Goal: Communication & Community: Answer question/provide support

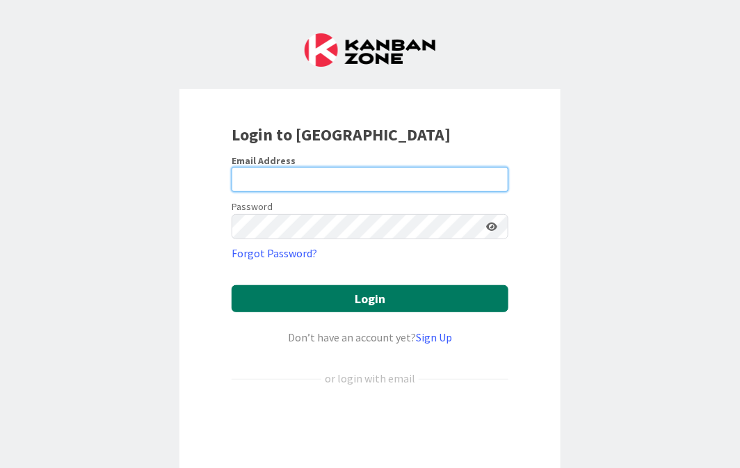
type input "[PERSON_NAME][EMAIL_ADDRESS][PERSON_NAME][DOMAIN_NAME][US_STATE]"
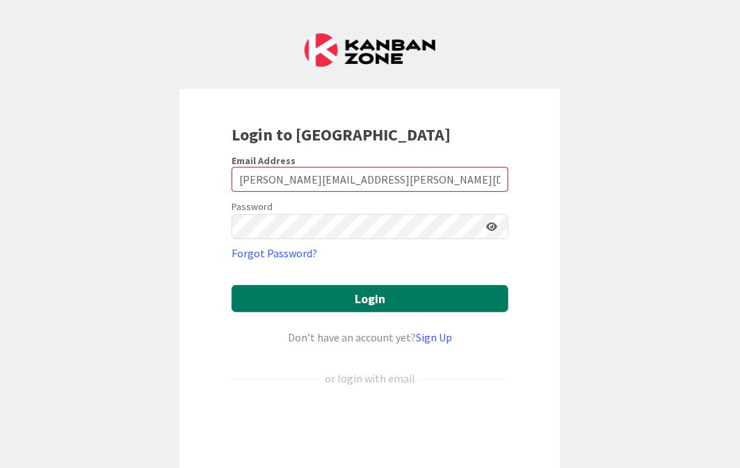
click at [374, 294] on button "Login" at bounding box center [370, 298] width 277 height 27
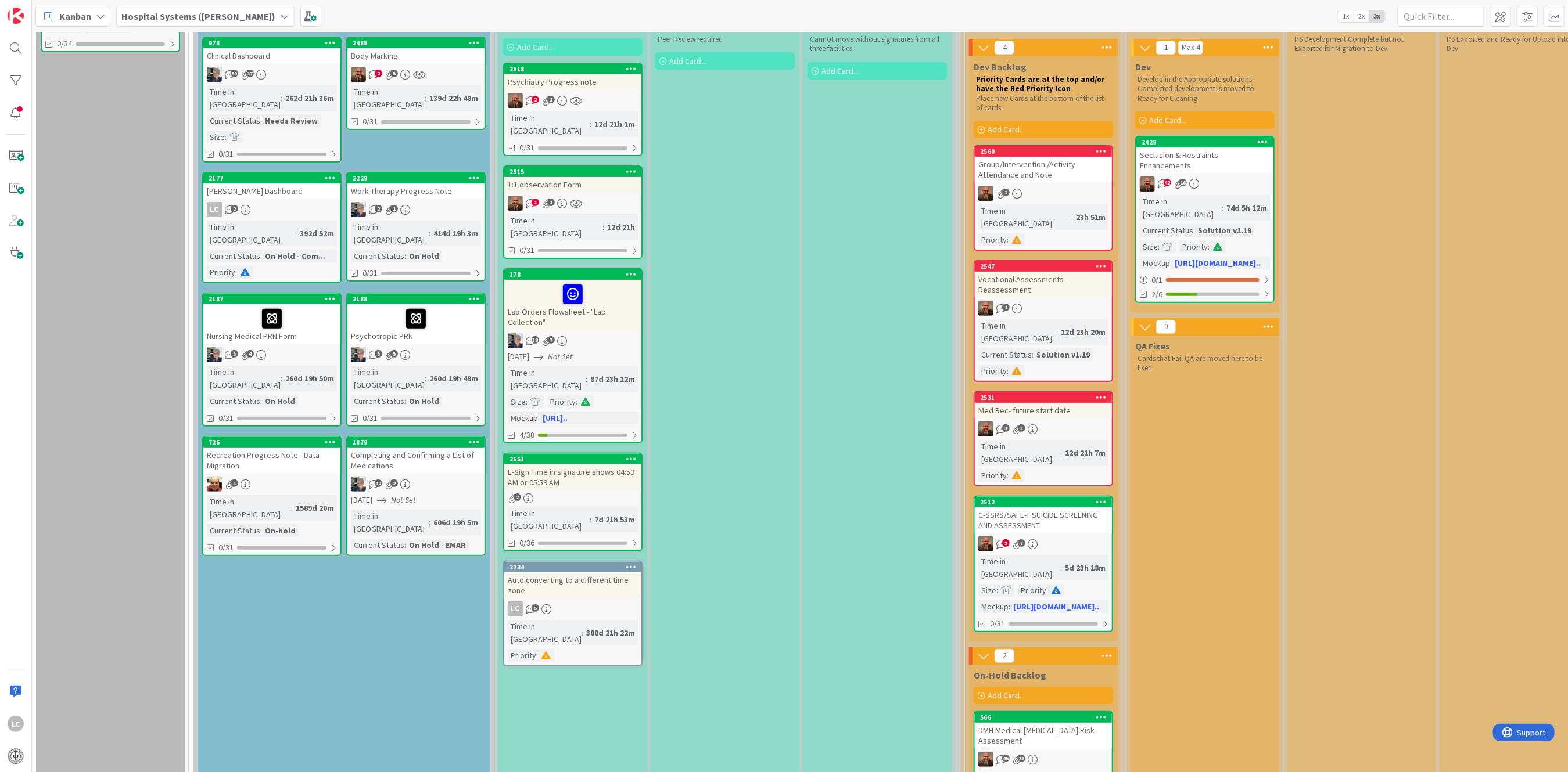
scroll to position [154, 0]
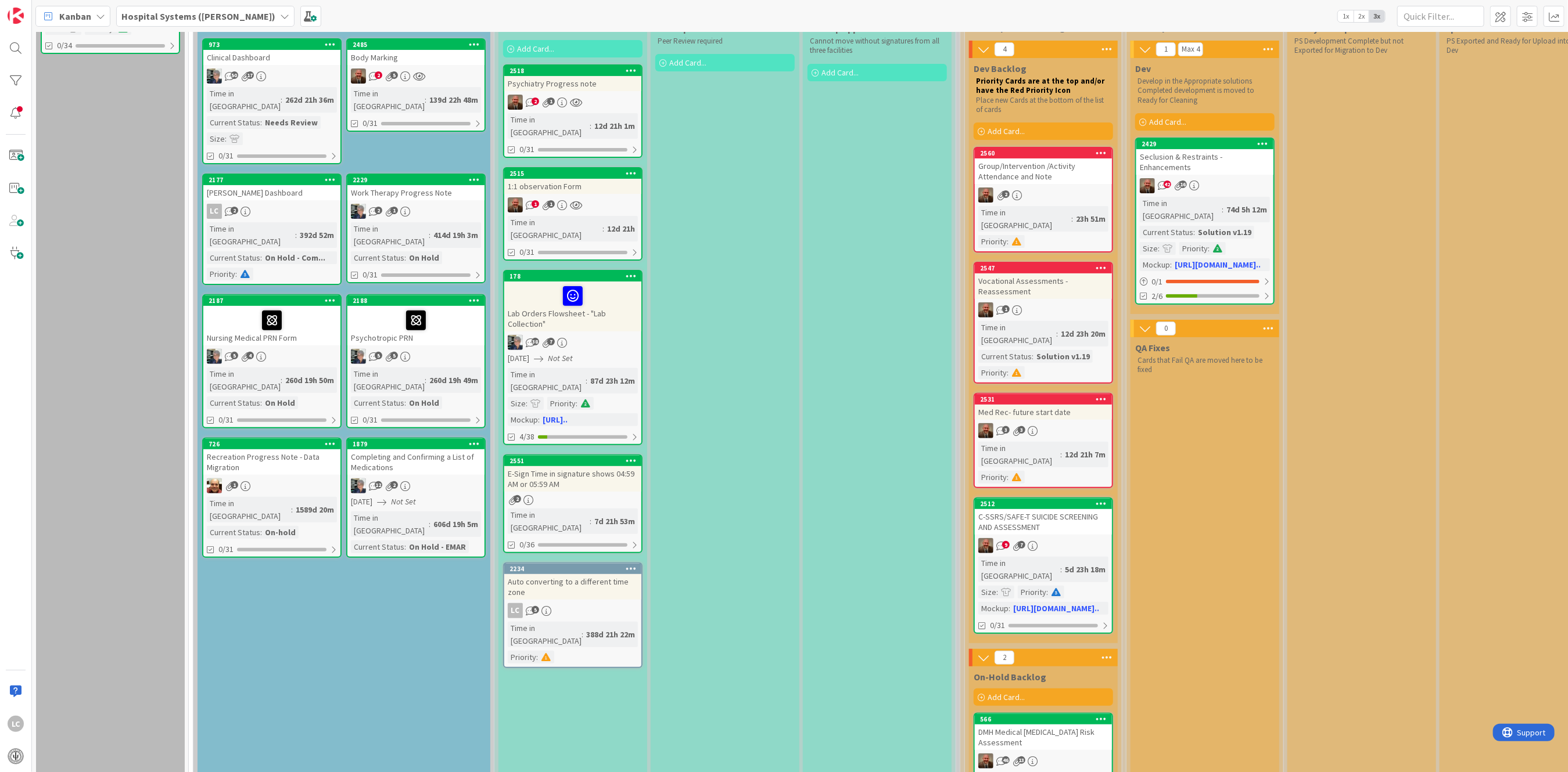
click at [617, 274] on div "Vocational Assessments -Reassessment" at bounding box center [1043, 286] width 137 height 26
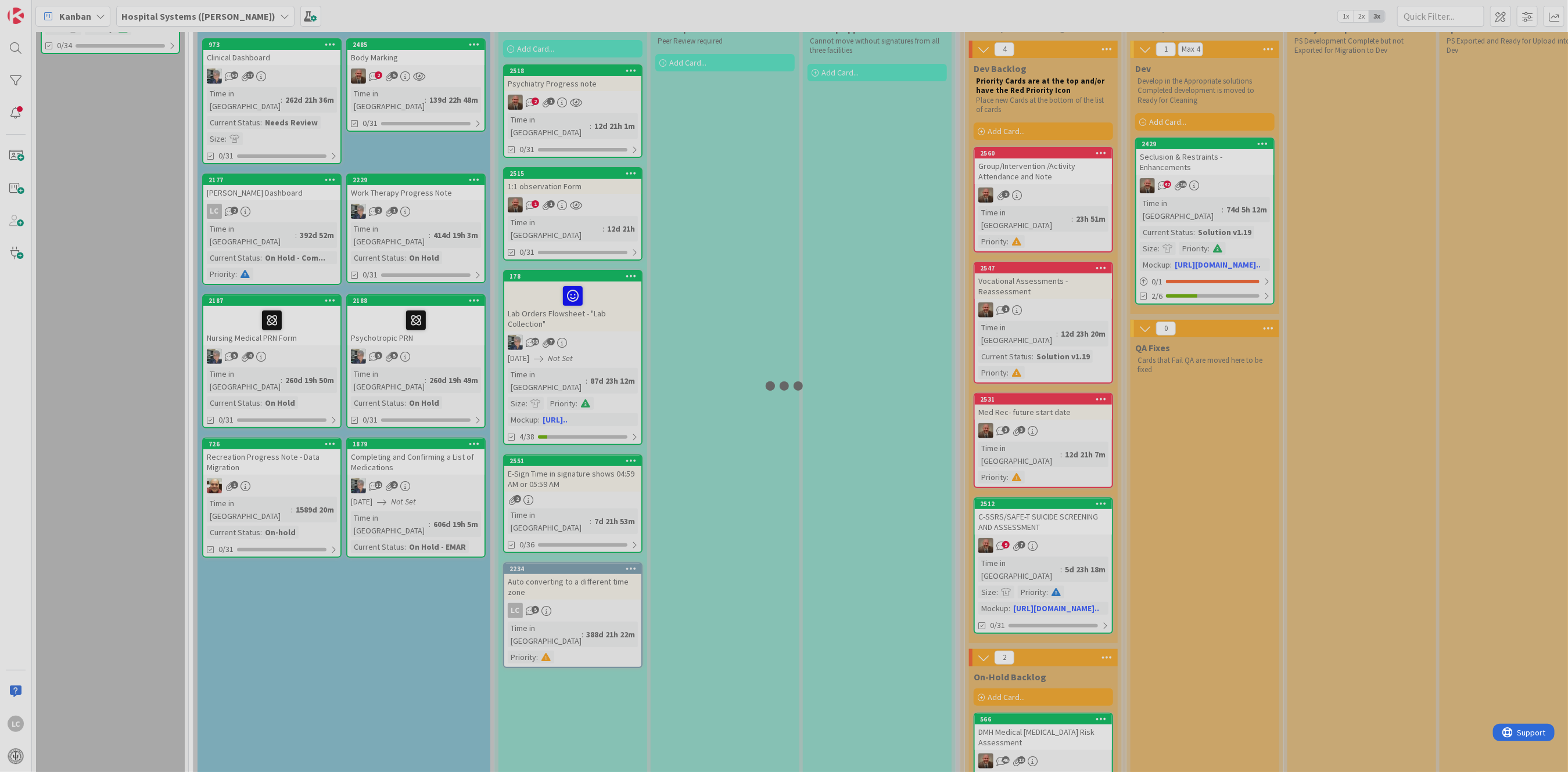
click at [617, 274] on div at bounding box center [784, 386] width 1568 height 772
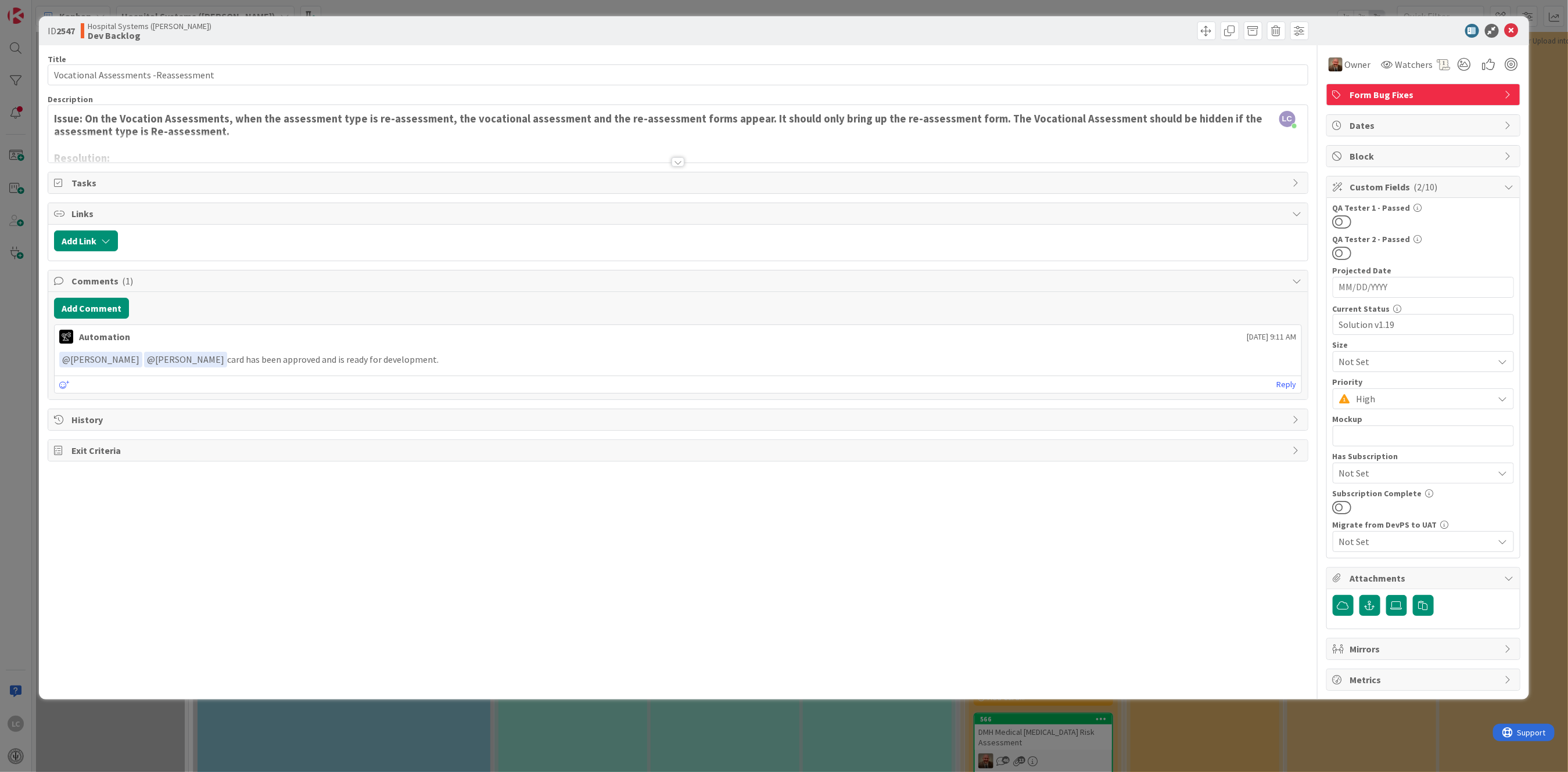
click at [617, 161] on div at bounding box center [677, 162] width 13 height 9
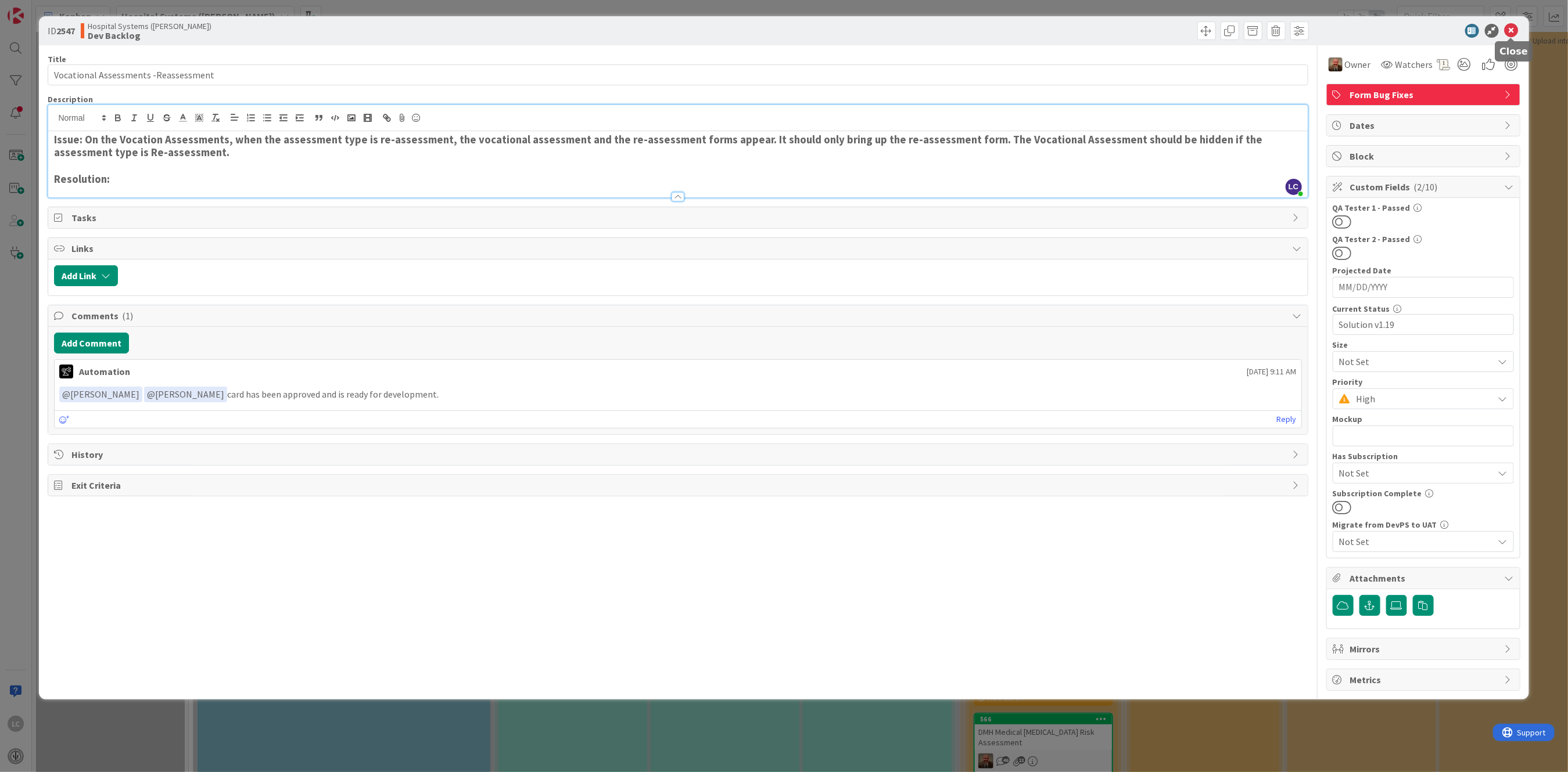
click at [617, 28] on icon at bounding box center [1511, 31] width 14 height 14
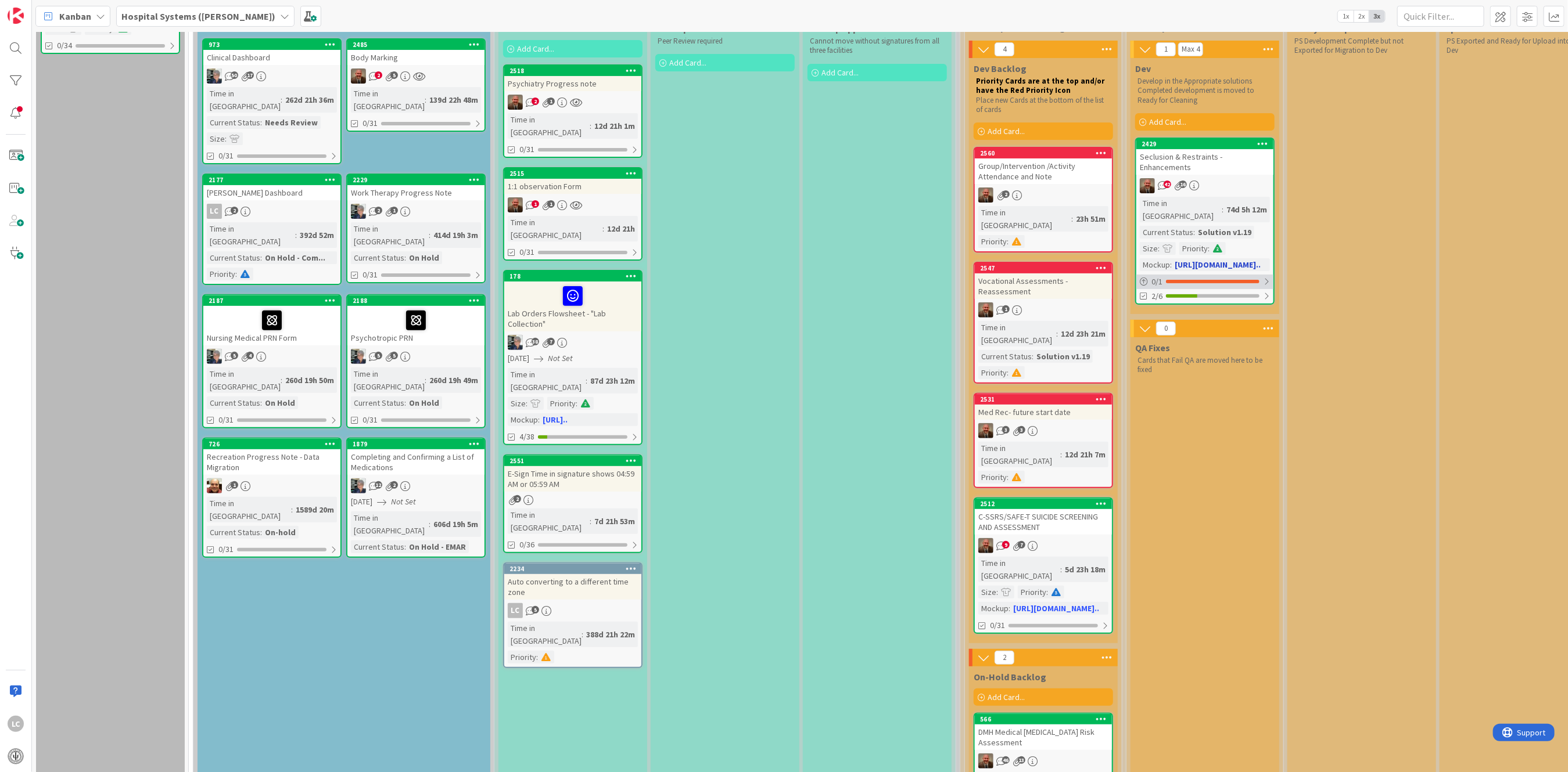
click at [617, 280] on div at bounding box center [1212, 281] width 94 height 3
click at [617, 295] on div at bounding box center [1181, 296] width 32 height 3
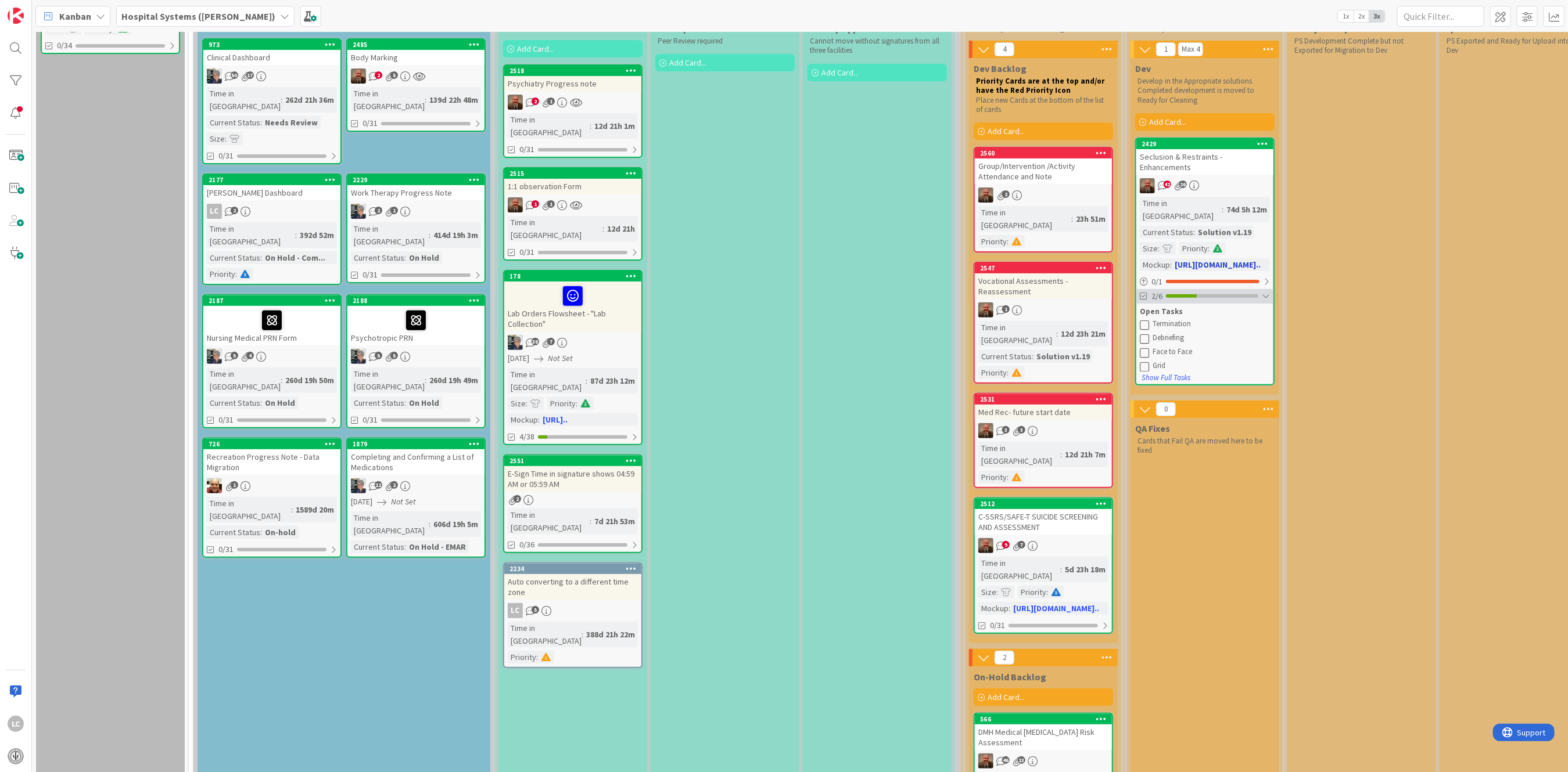
click at [617, 295] on div at bounding box center [1181, 296] width 31 height 3
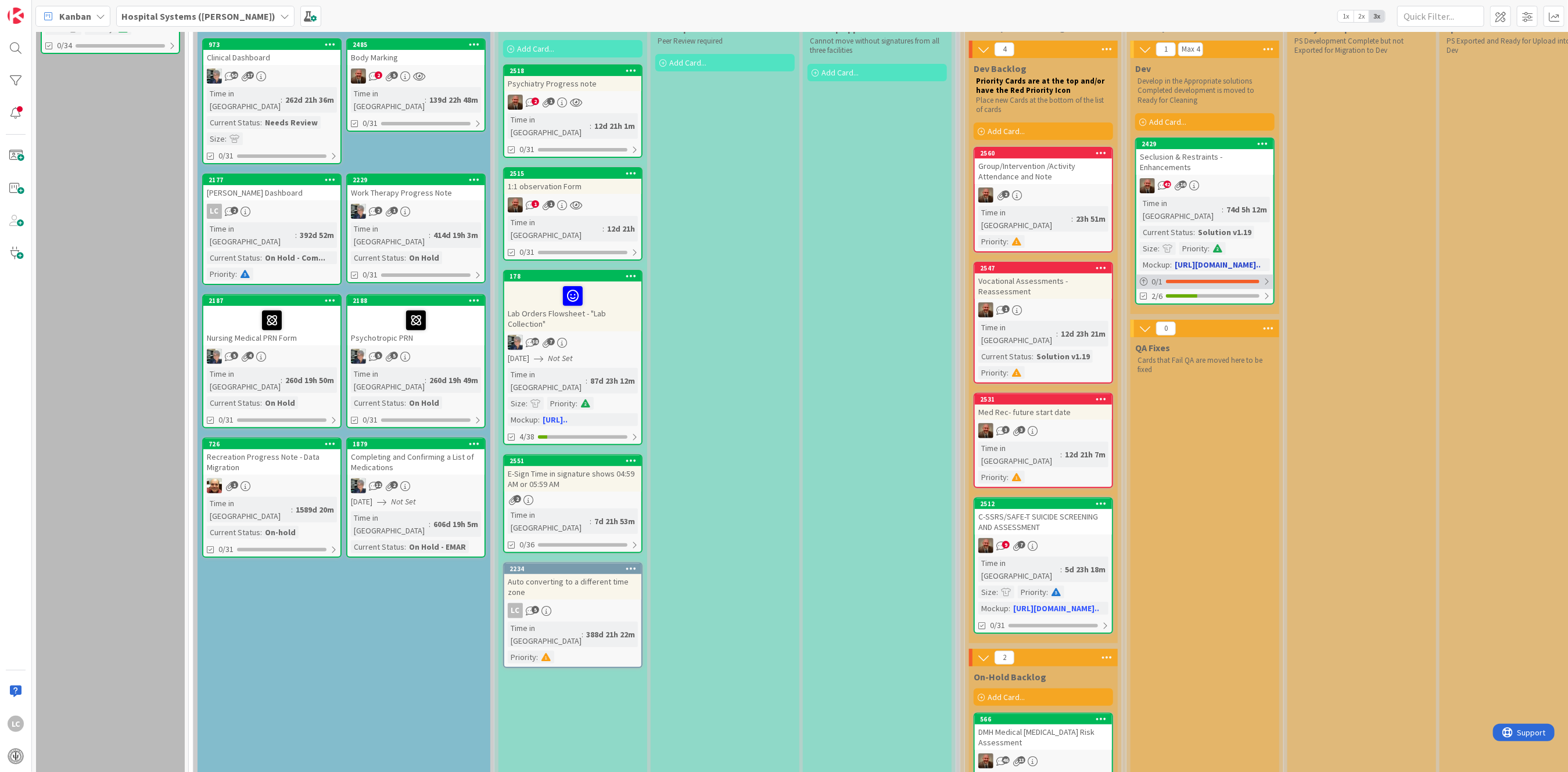
click at [617, 280] on div at bounding box center [1212, 281] width 94 height 3
click at [617, 291] on link "Solution v1.18" at bounding box center [1172, 297] width 48 height 13
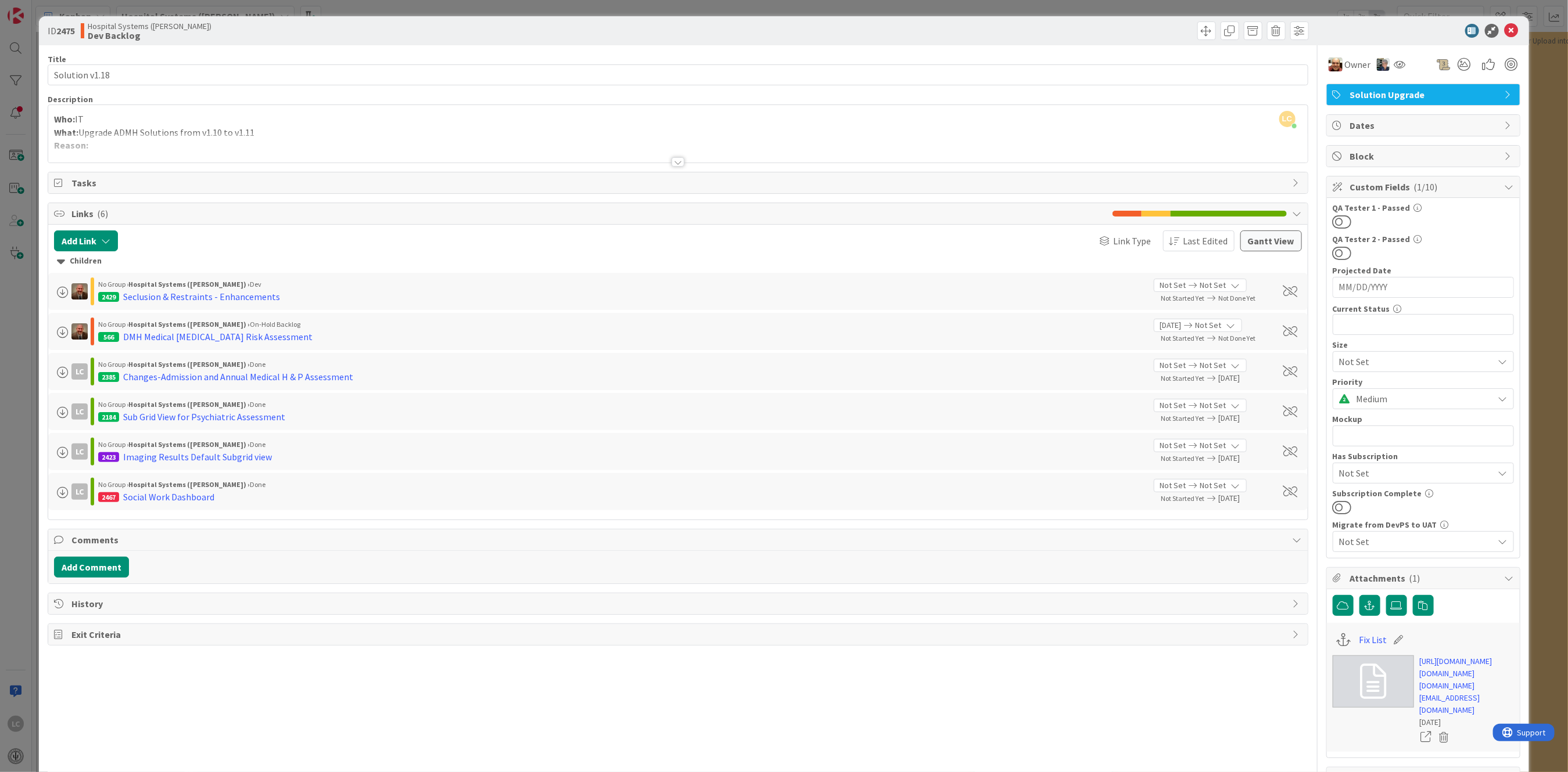
click at [617, 186] on span "Custom Fields ( 1/10 )" at bounding box center [1424, 187] width 149 height 14
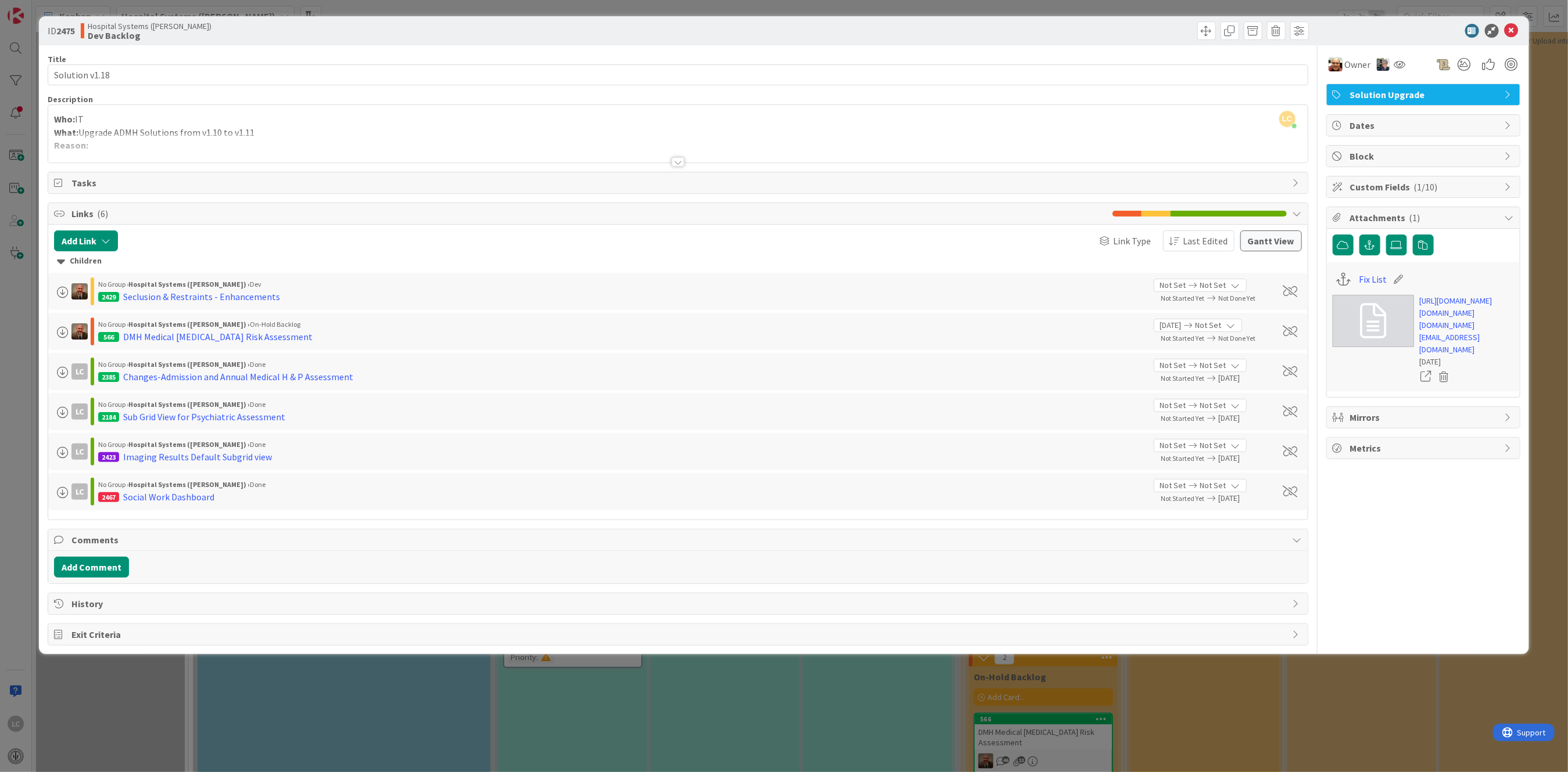
click at [617, 186] on div "Custom Fields ( 1/10 )" at bounding box center [1423, 186] width 193 height 21
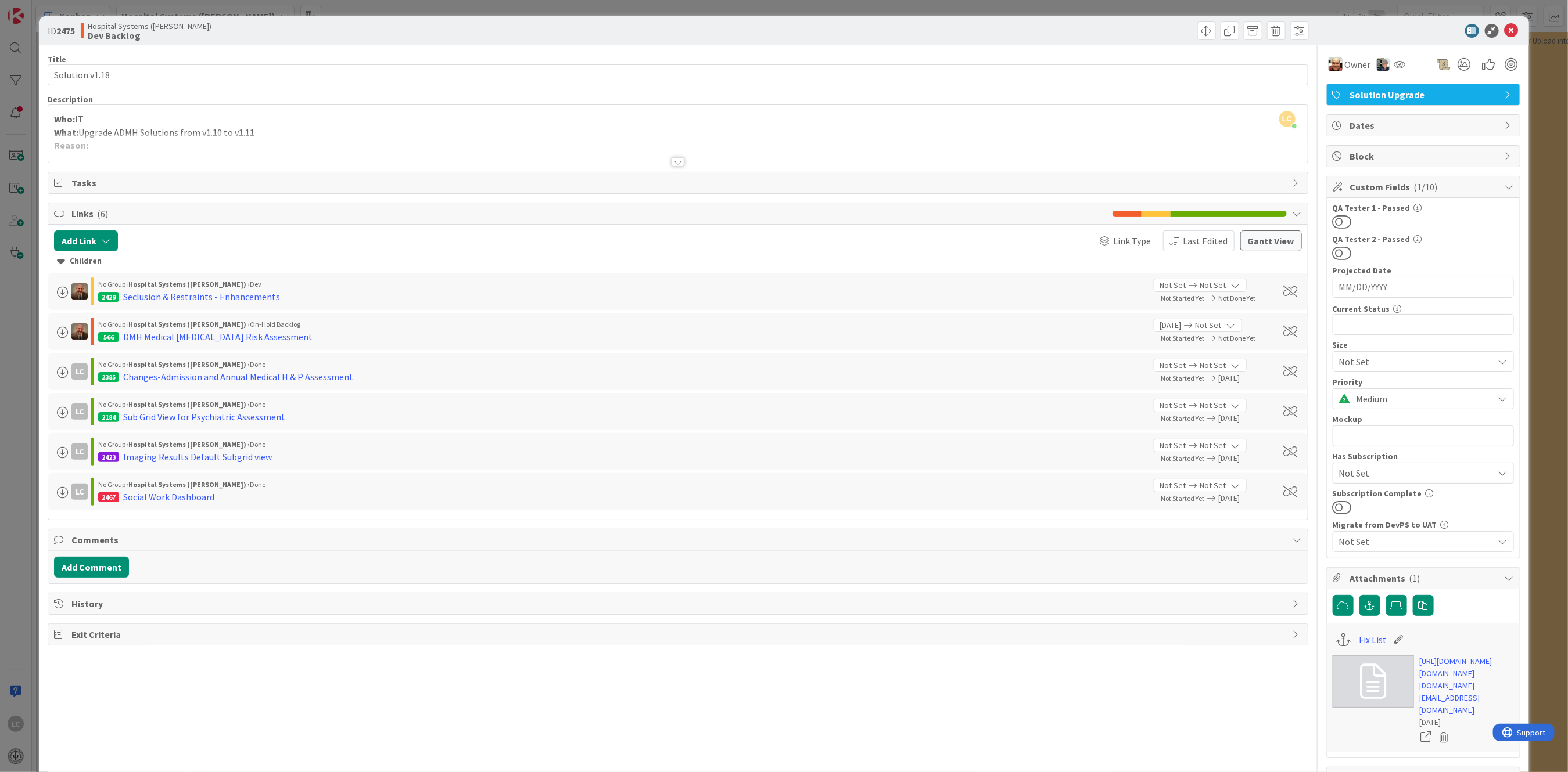
click at [617, 119] on div "Dates" at bounding box center [1423, 125] width 193 height 21
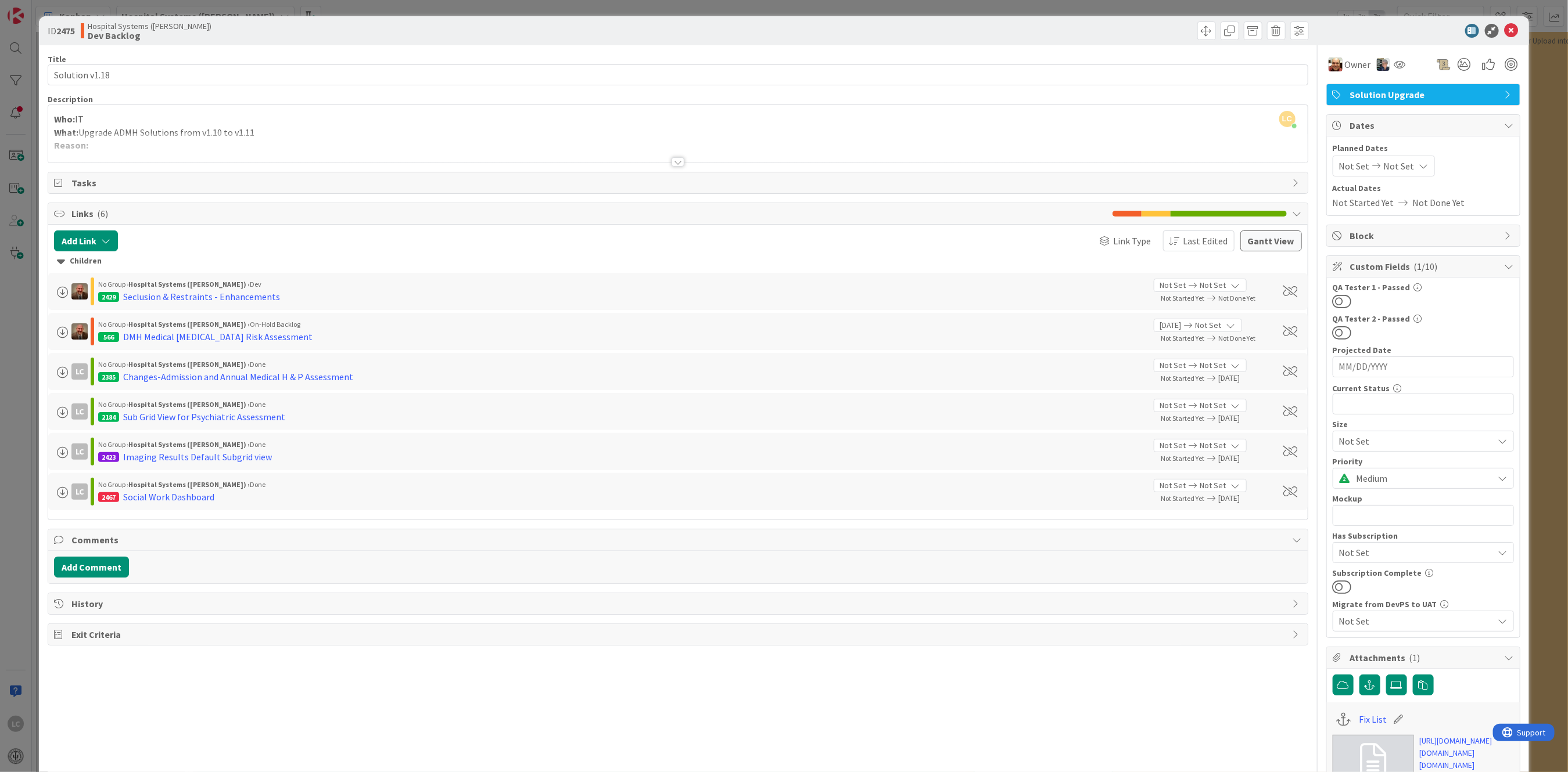
click at [617, 119] on div "Dates" at bounding box center [1423, 126] width 193 height 22
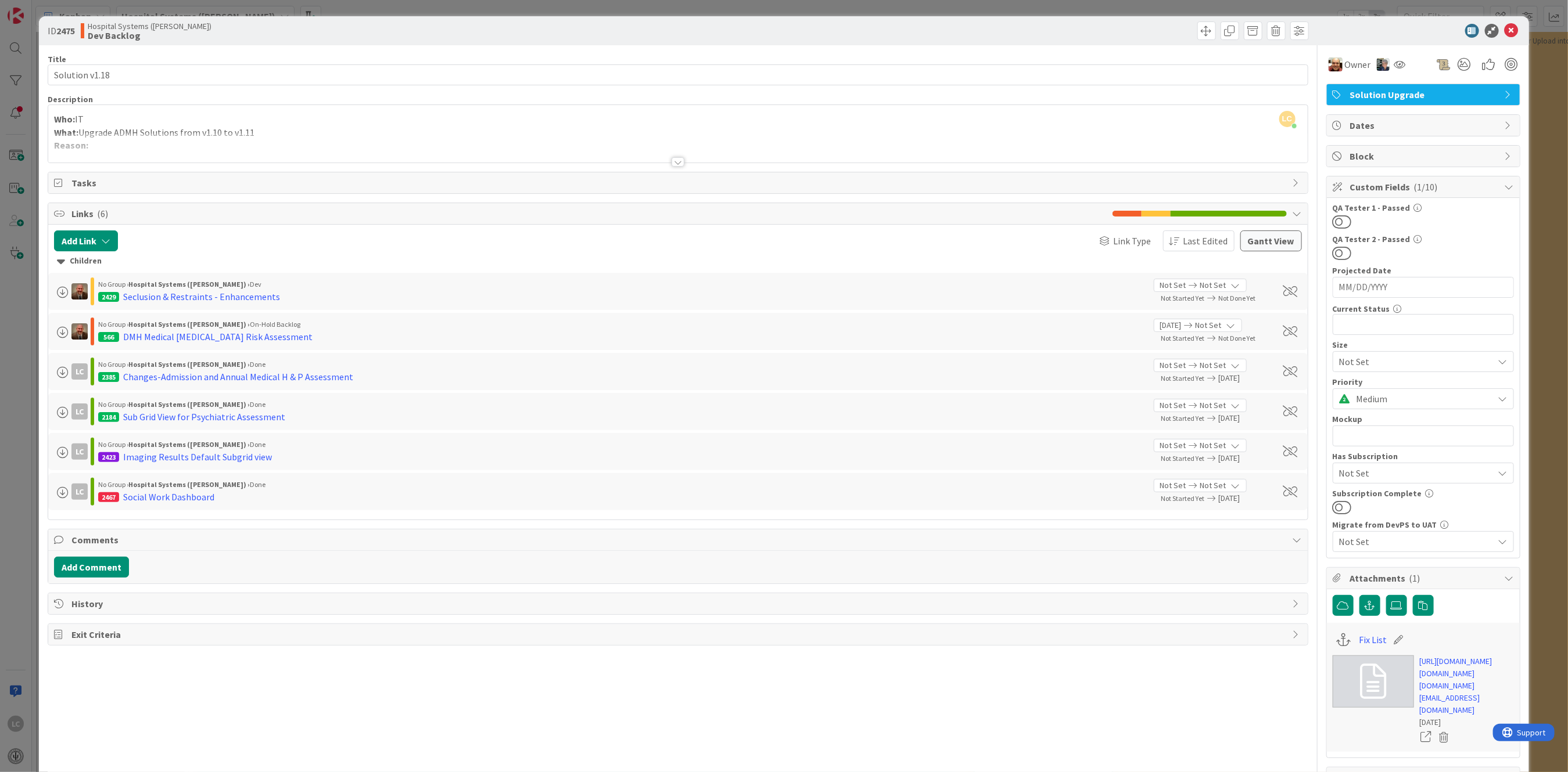
click at [617, 160] on span "Block" at bounding box center [1424, 156] width 149 height 14
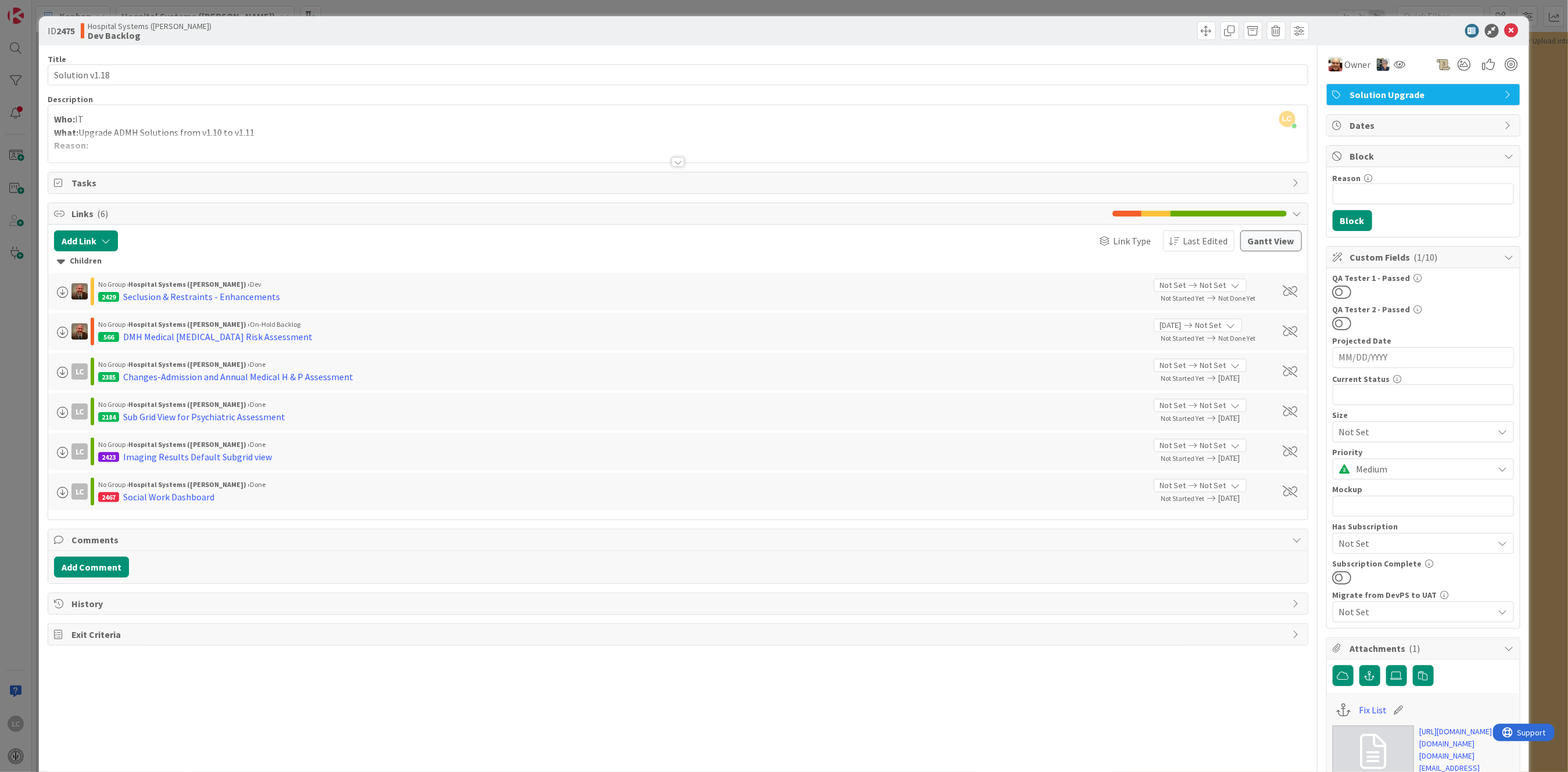
click at [617, 160] on span "Block" at bounding box center [1424, 156] width 149 height 14
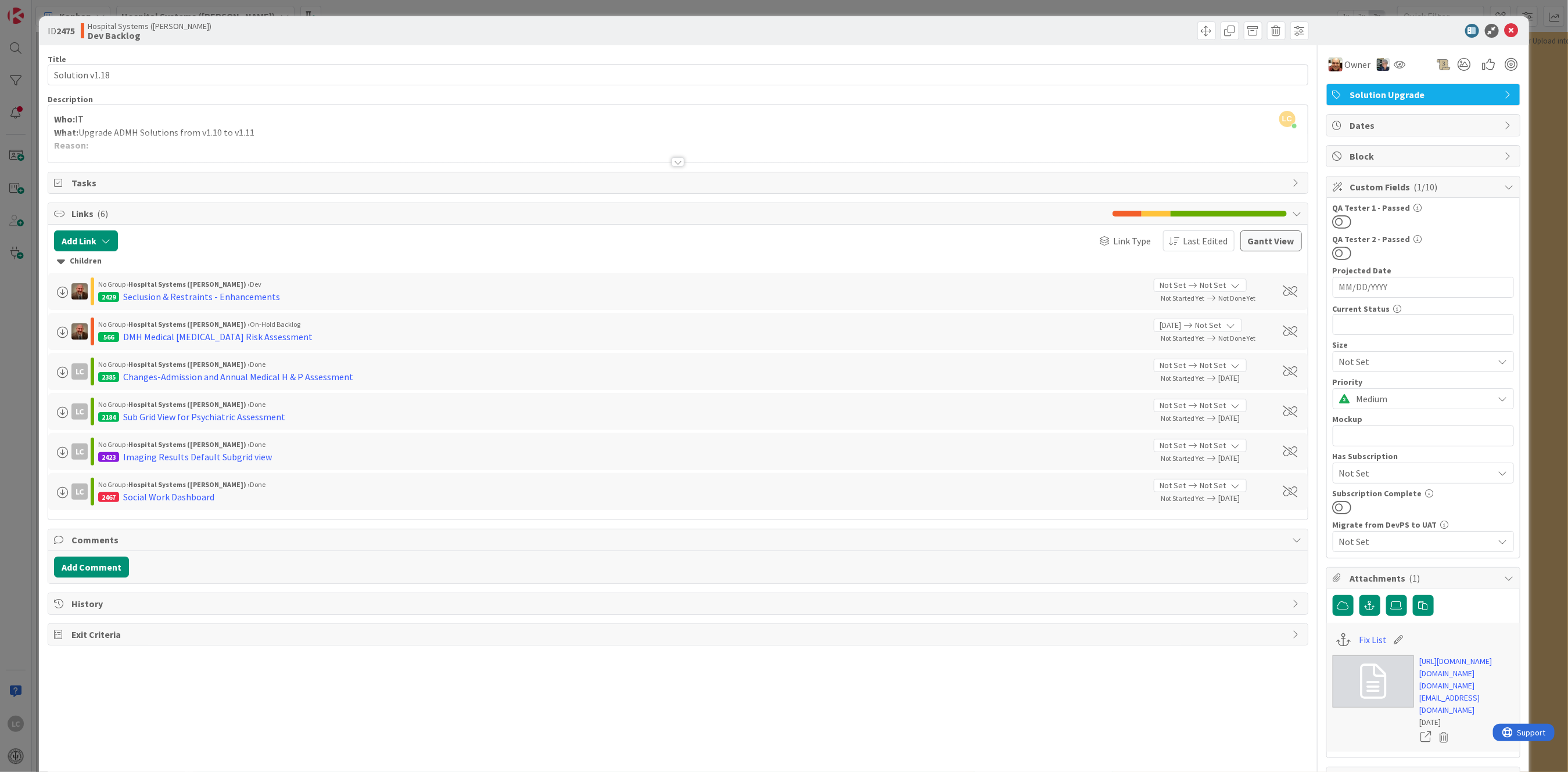
click at [617, 93] on span "Solution Upgrade" at bounding box center [1424, 94] width 149 height 14
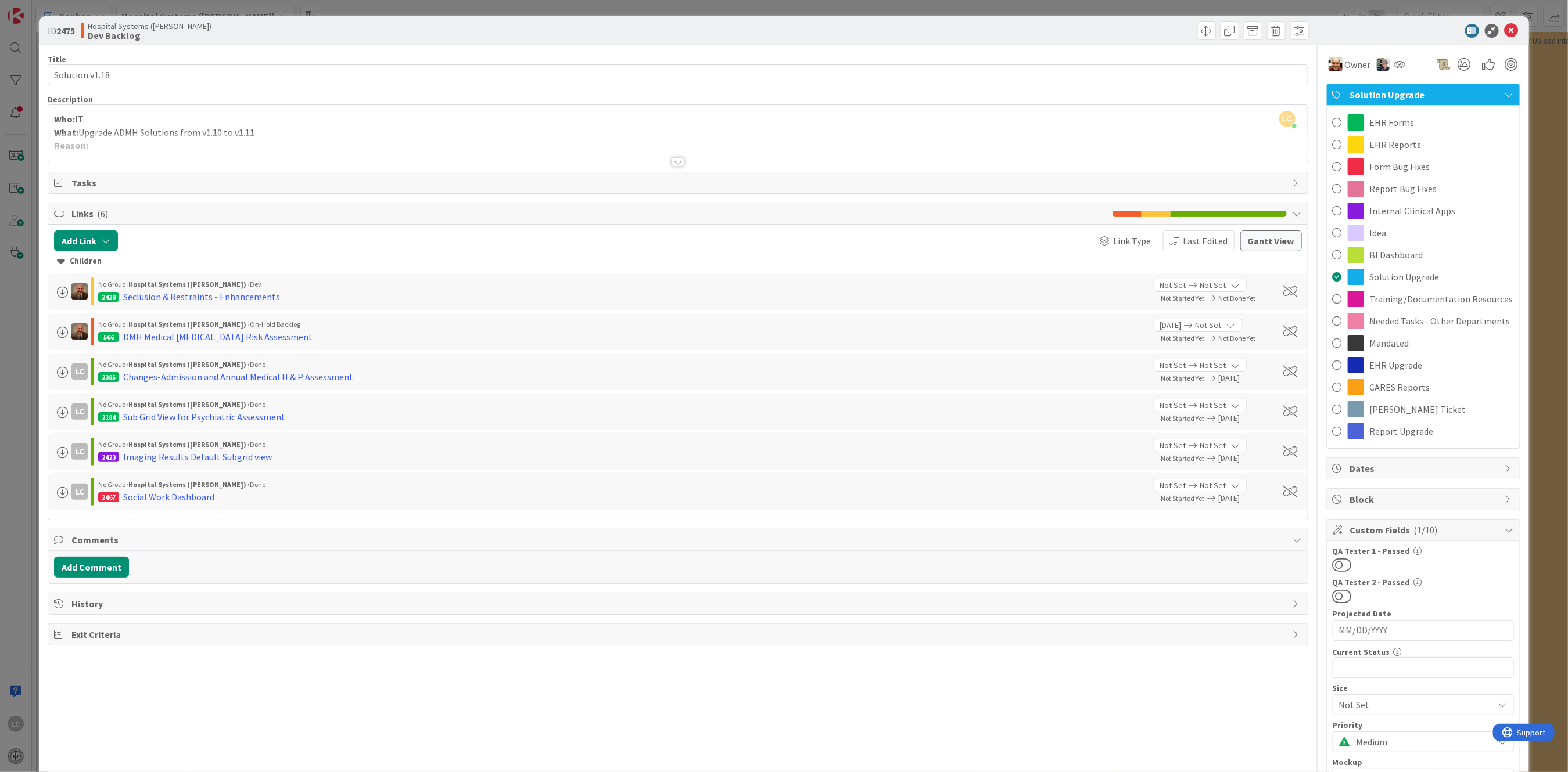
click at [617, 93] on span "Solution Upgrade" at bounding box center [1424, 94] width 149 height 14
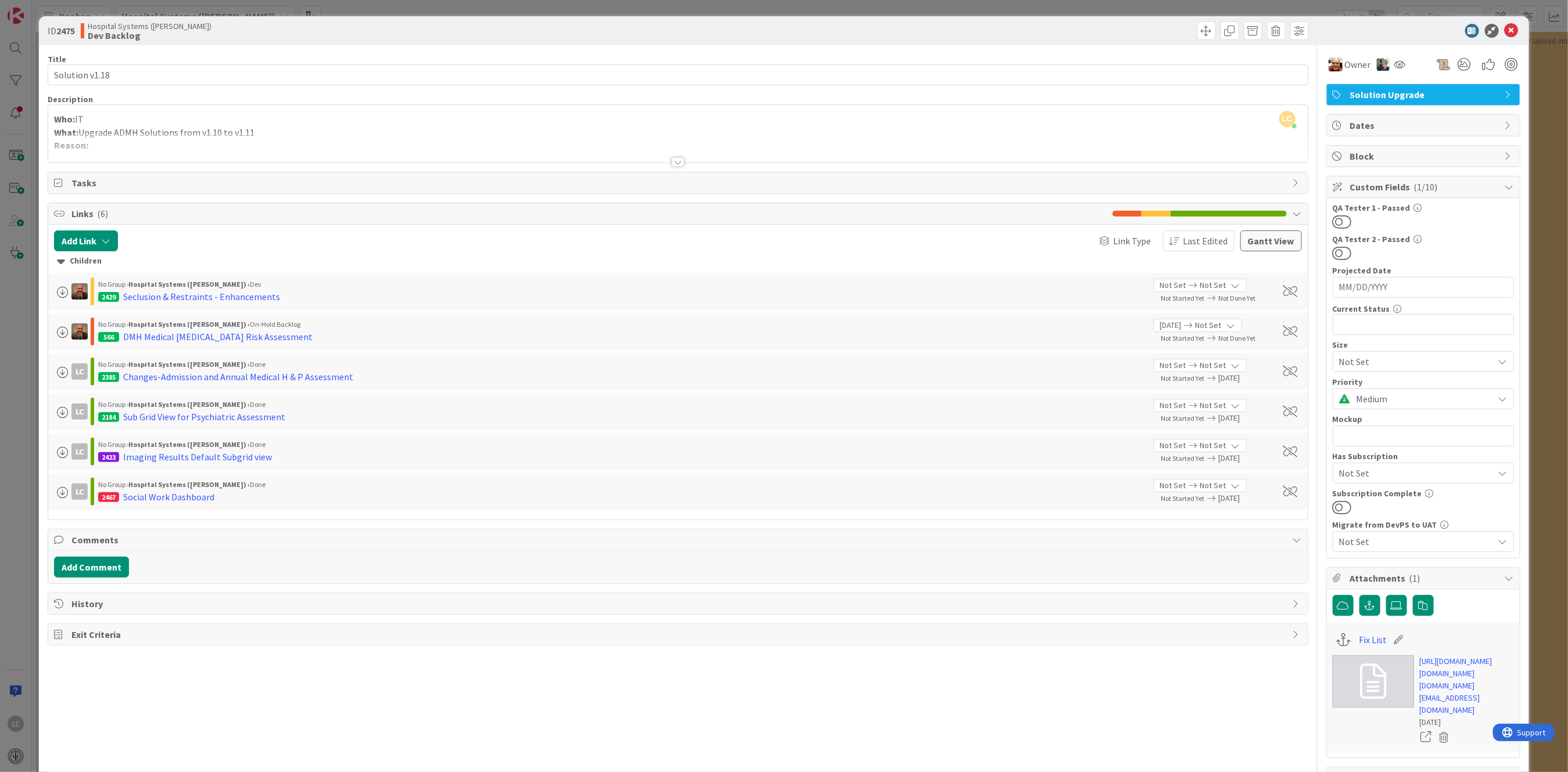
click at [617, 93] on span "Solution Upgrade" at bounding box center [1424, 94] width 149 height 14
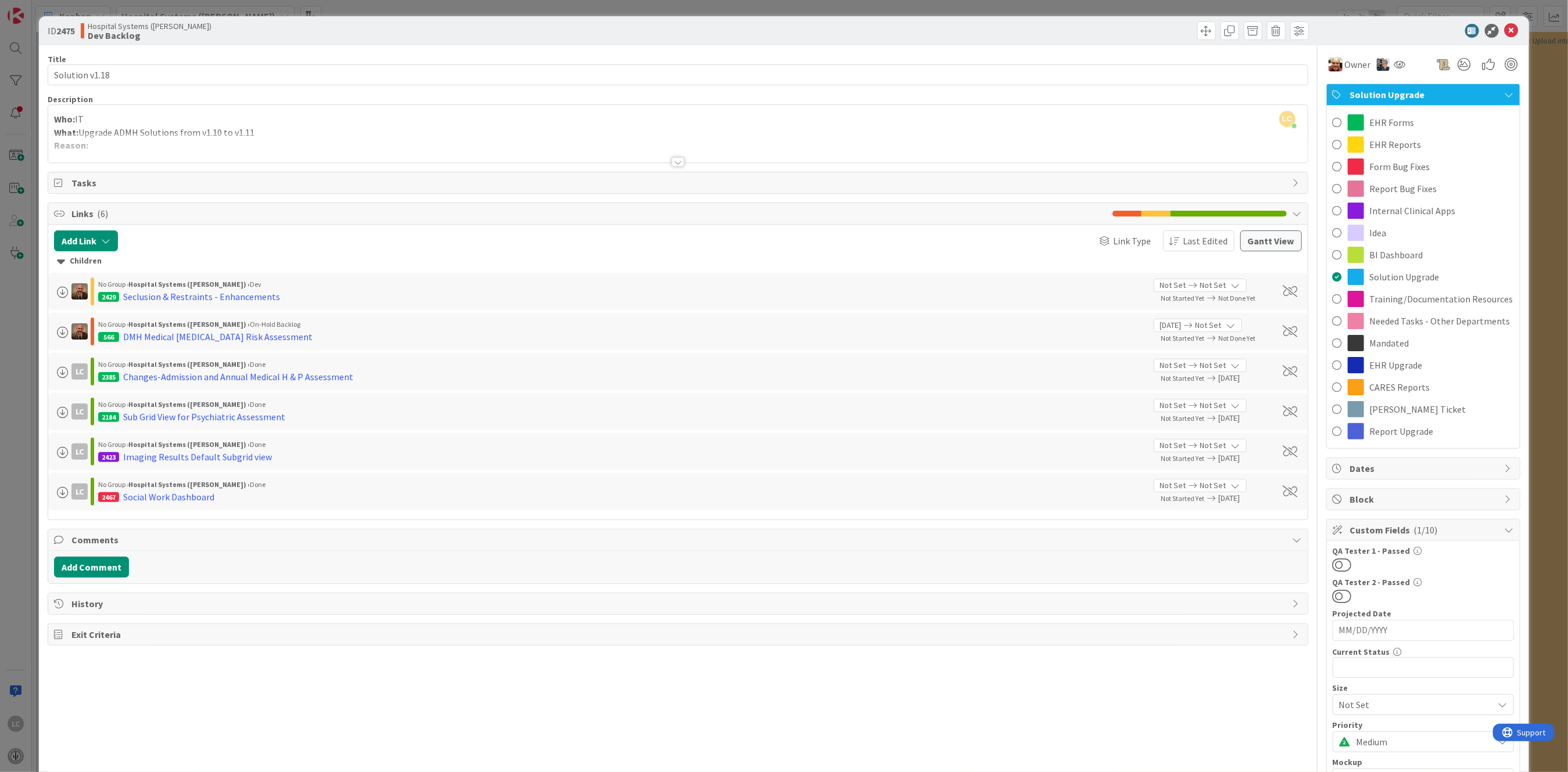
click at [617, 93] on span "Solution Upgrade" at bounding box center [1424, 94] width 149 height 14
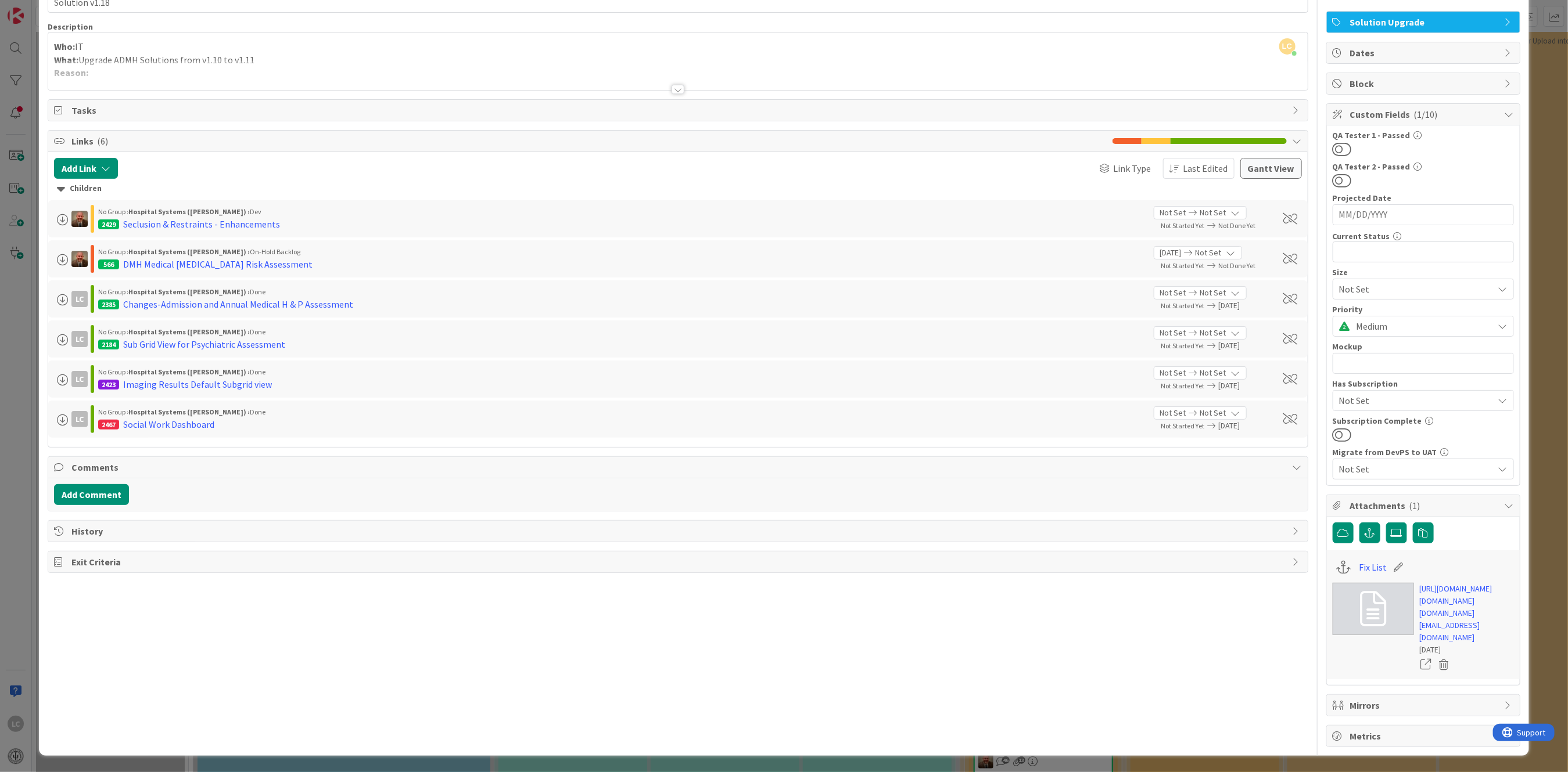
scroll to position [280, 0]
click at [617, 390] on span "Metrics" at bounding box center [1424, 736] width 149 height 14
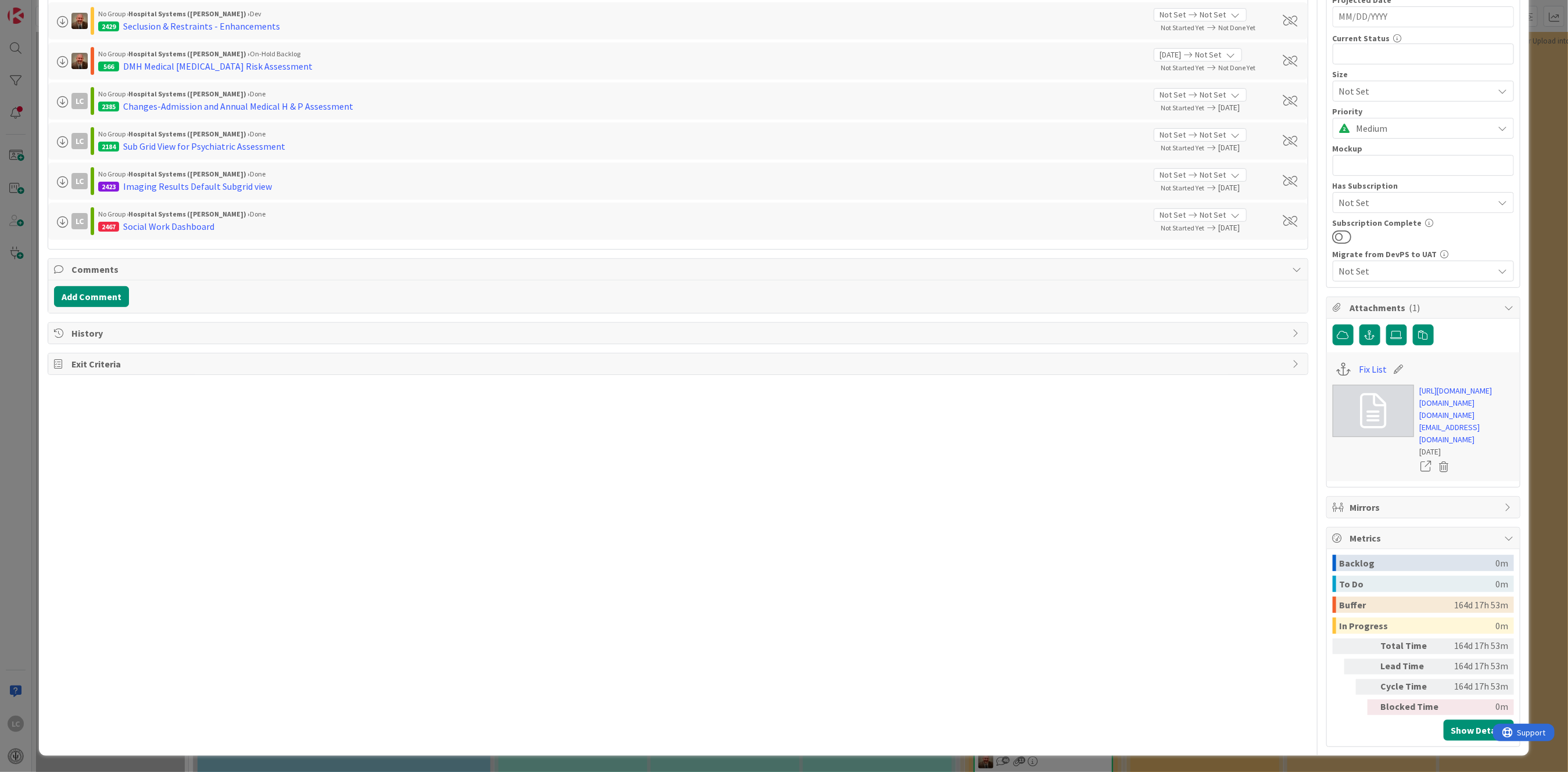
click at [617, 390] on span "Metrics" at bounding box center [1424, 538] width 149 height 14
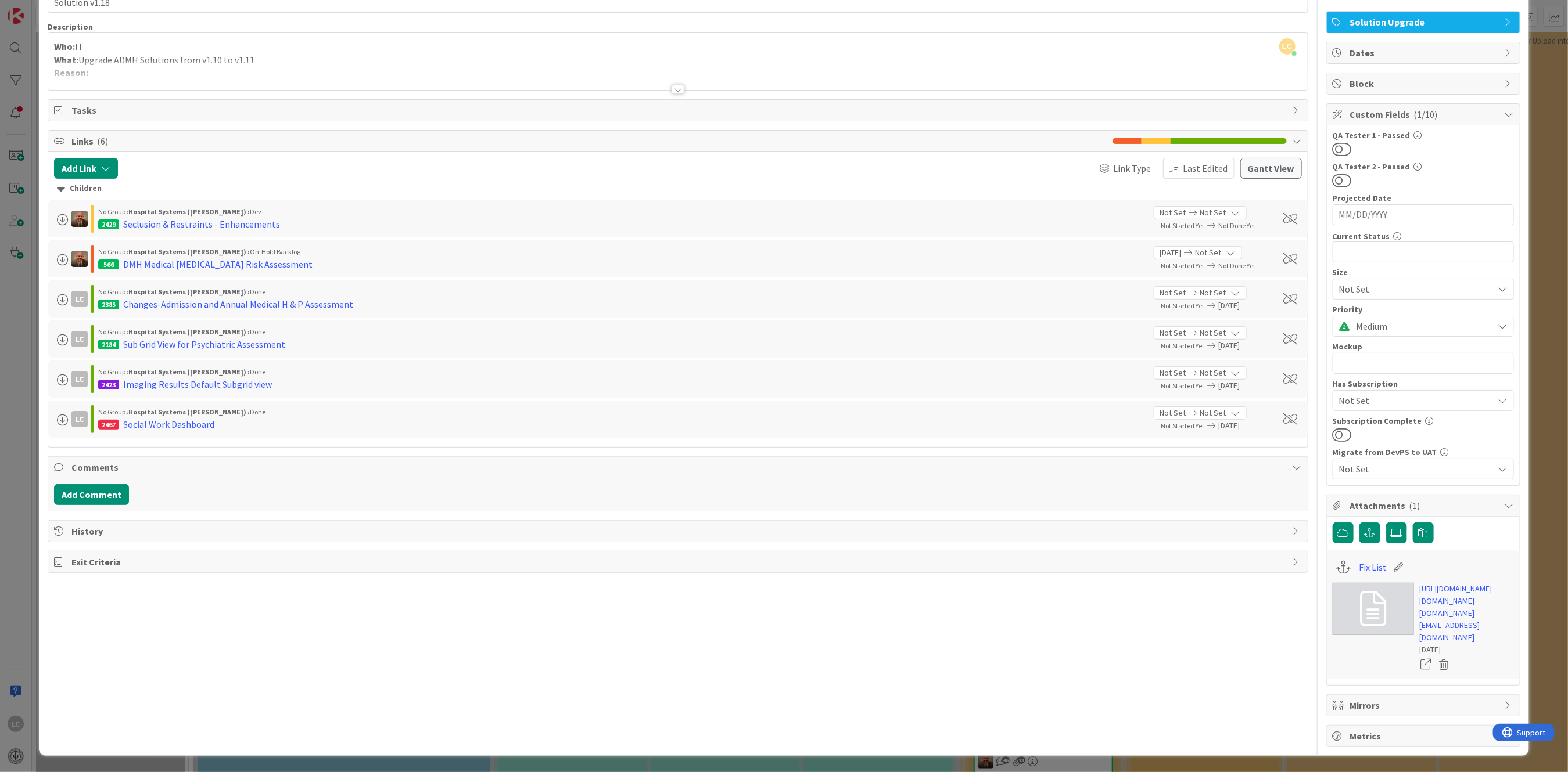
click at [617, 390] on span "Metrics" at bounding box center [1424, 736] width 149 height 14
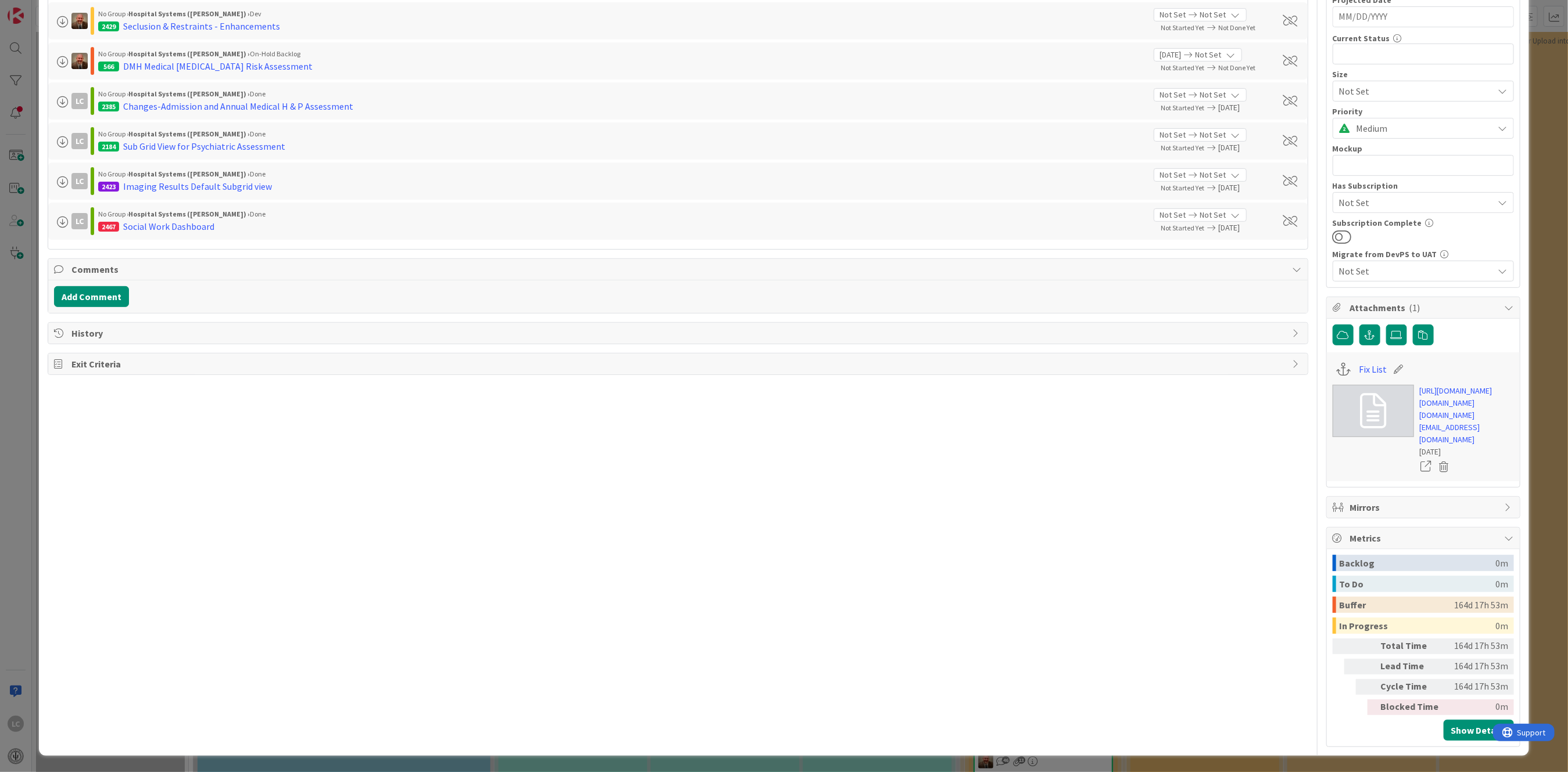
scroll to position [478, 0]
click at [617, 390] on div "Mirrors" at bounding box center [1423, 507] width 193 height 21
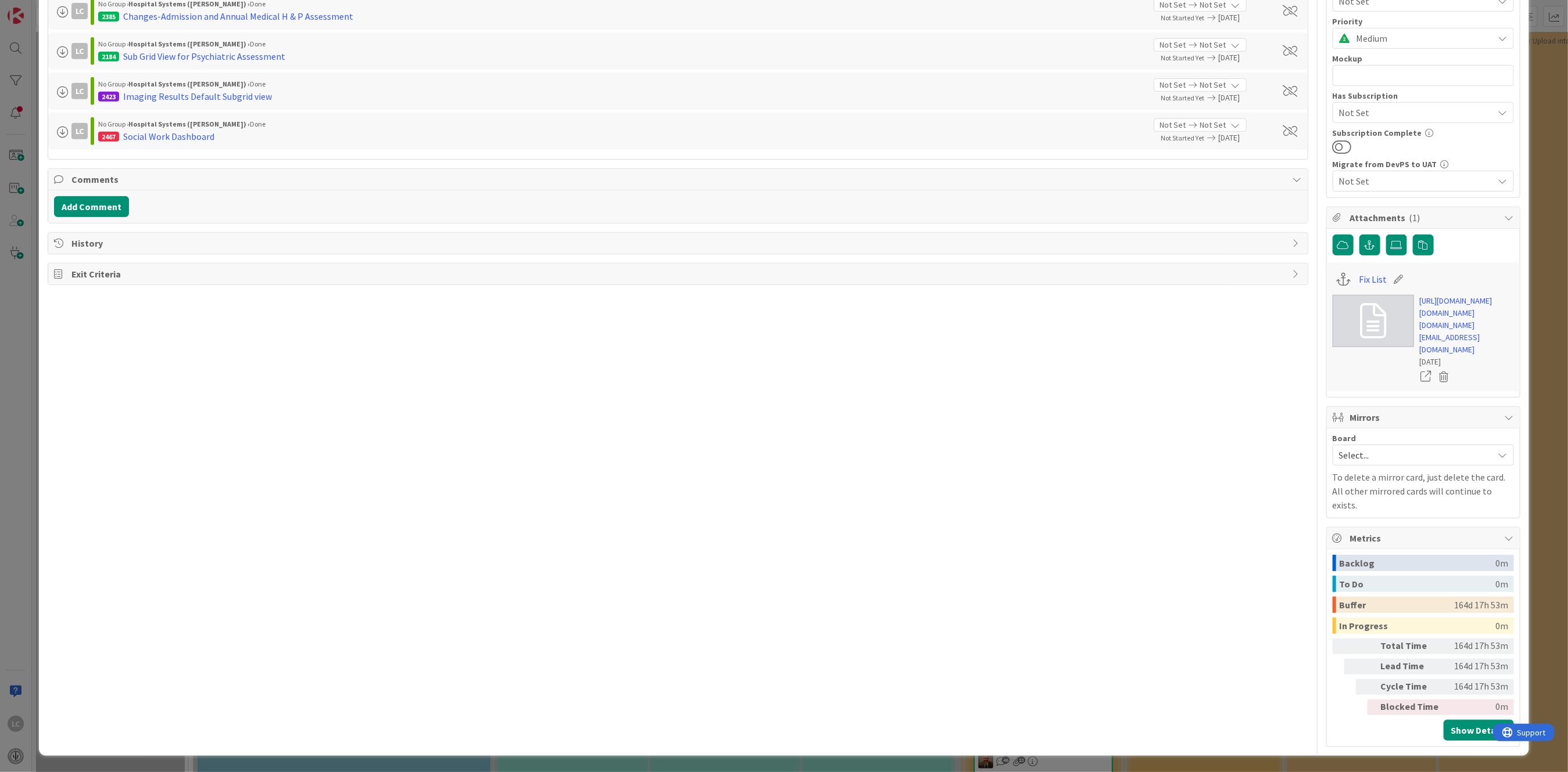
click at [617, 390] on div "Mirrors" at bounding box center [1423, 418] width 193 height 22
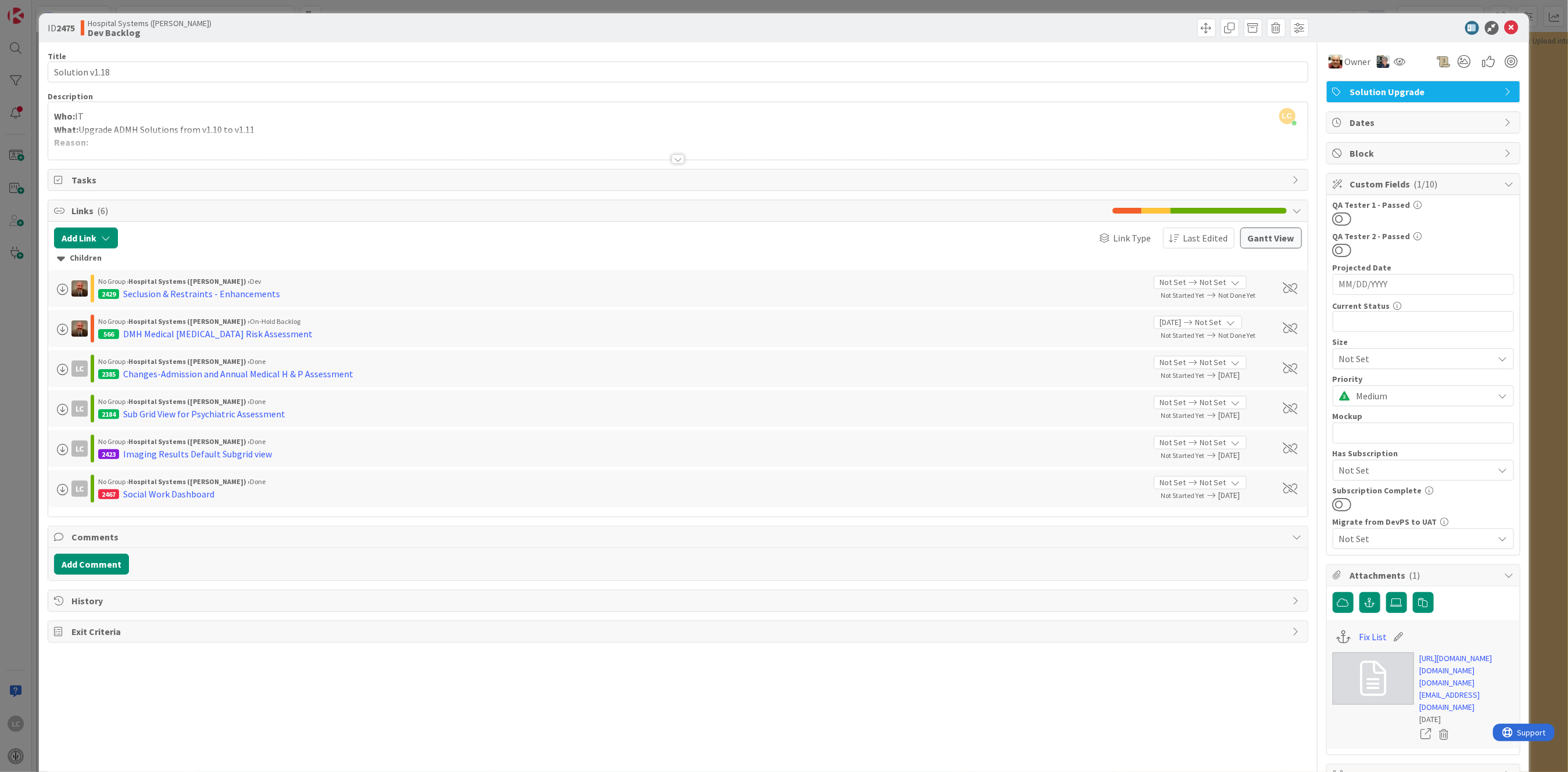
scroll to position [0, 0]
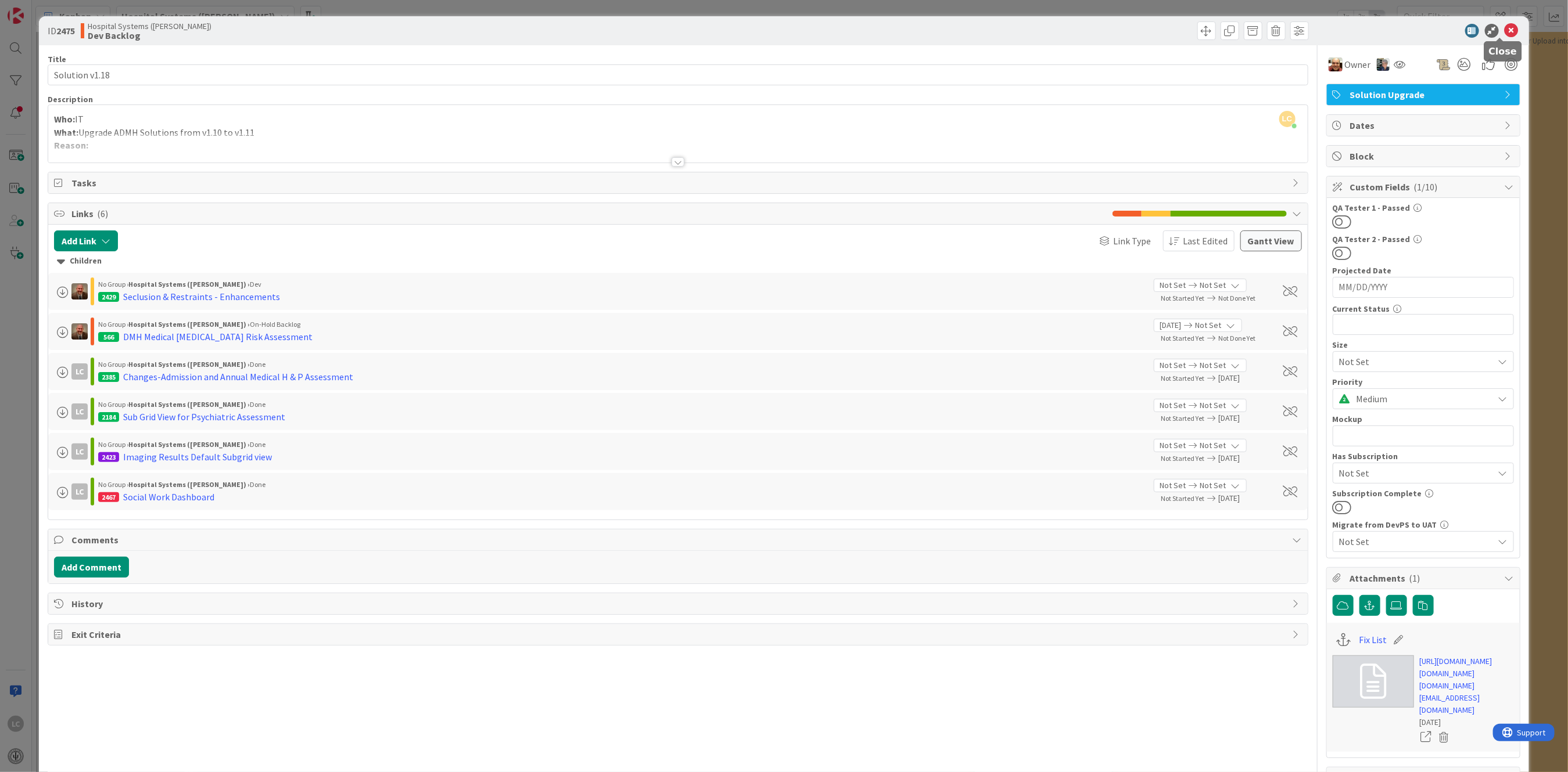
click at [617, 31] on icon at bounding box center [1511, 31] width 14 height 14
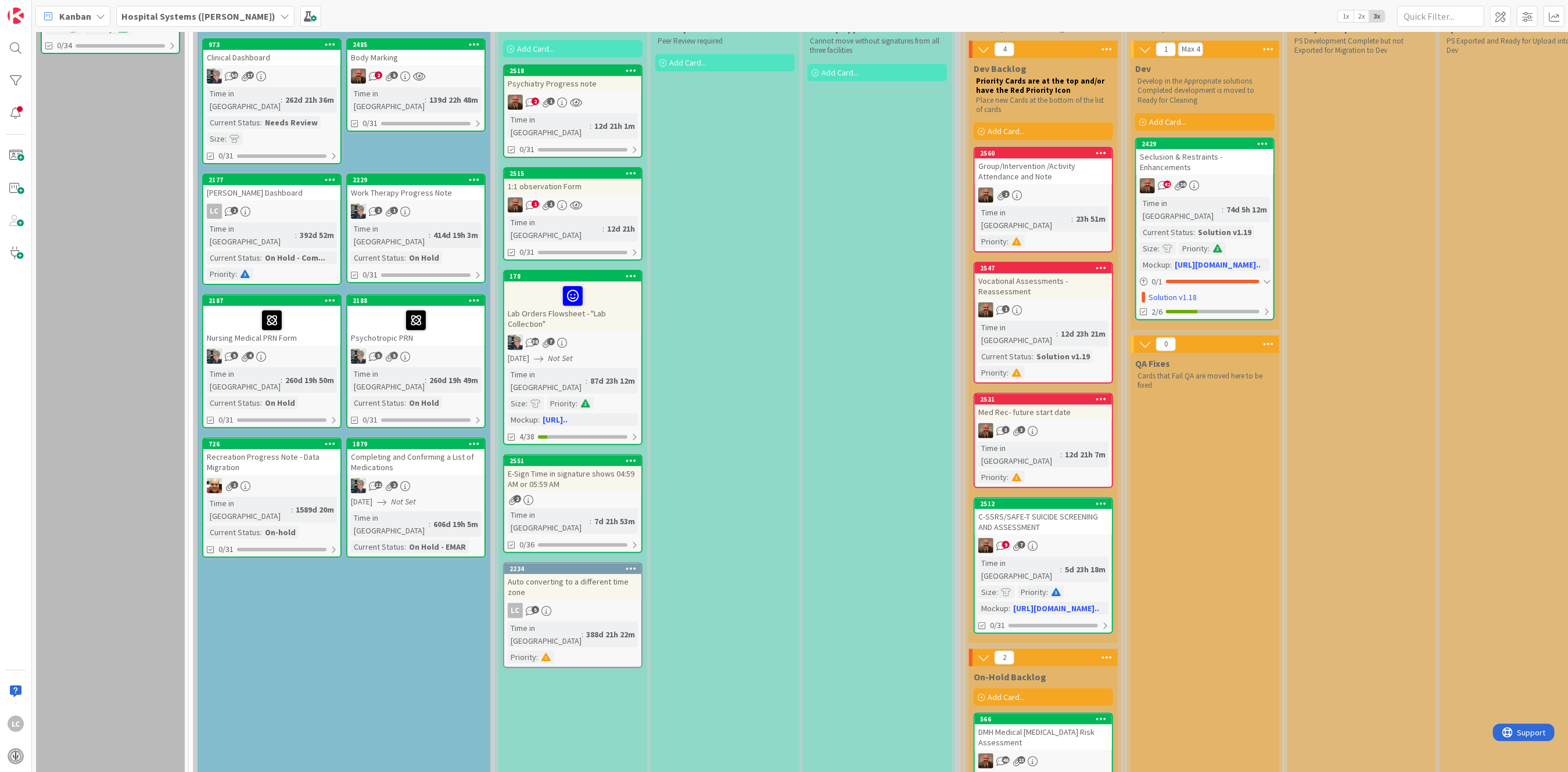
click at [617, 275] on span "0 / 1" at bounding box center [1156, 281] width 11 height 13
click at [617, 292] on icon at bounding box center [1144, 296] width 8 height 8
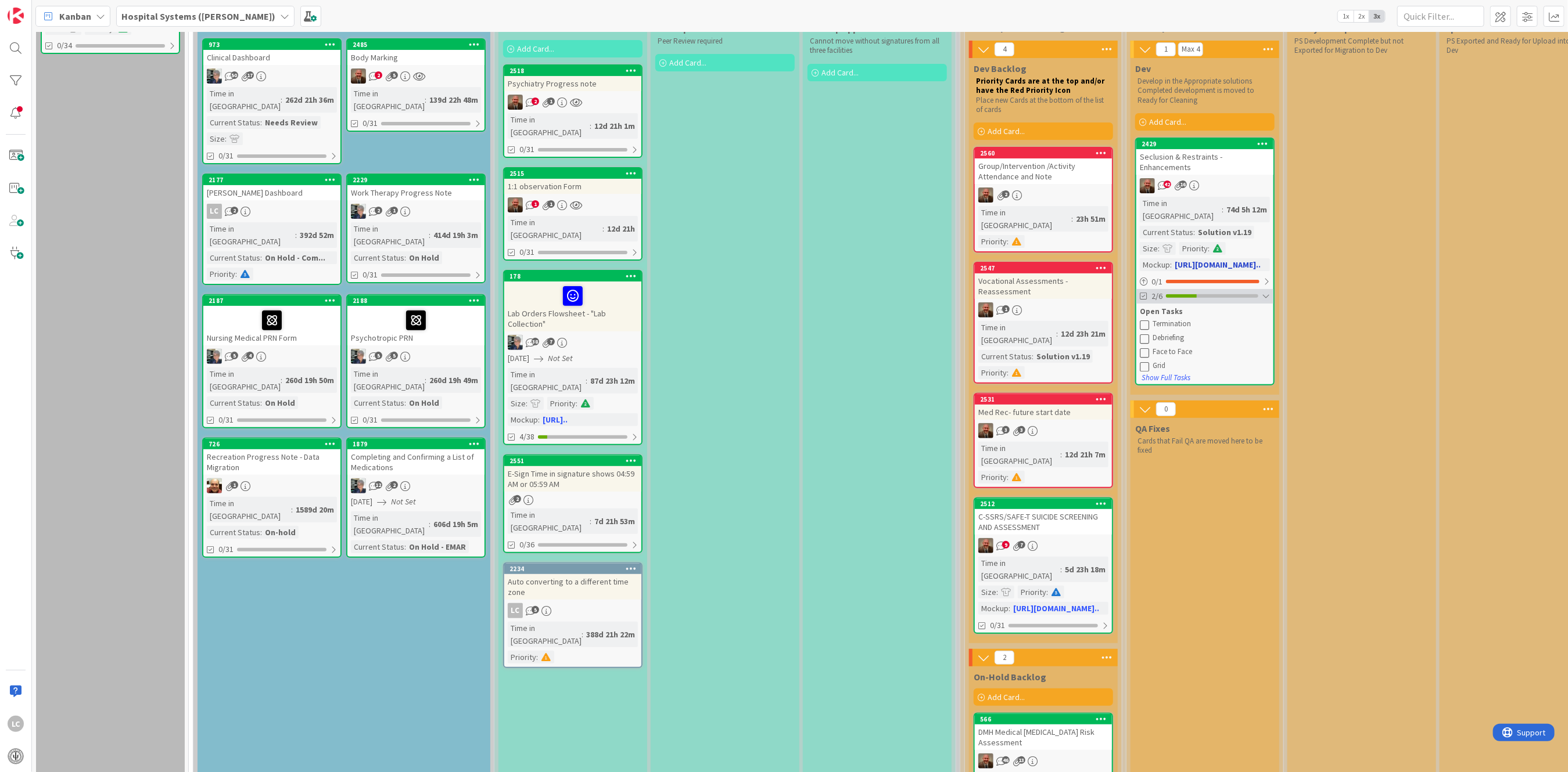
click at [617, 292] on icon at bounding box center [1144, 296] width 8 height 8
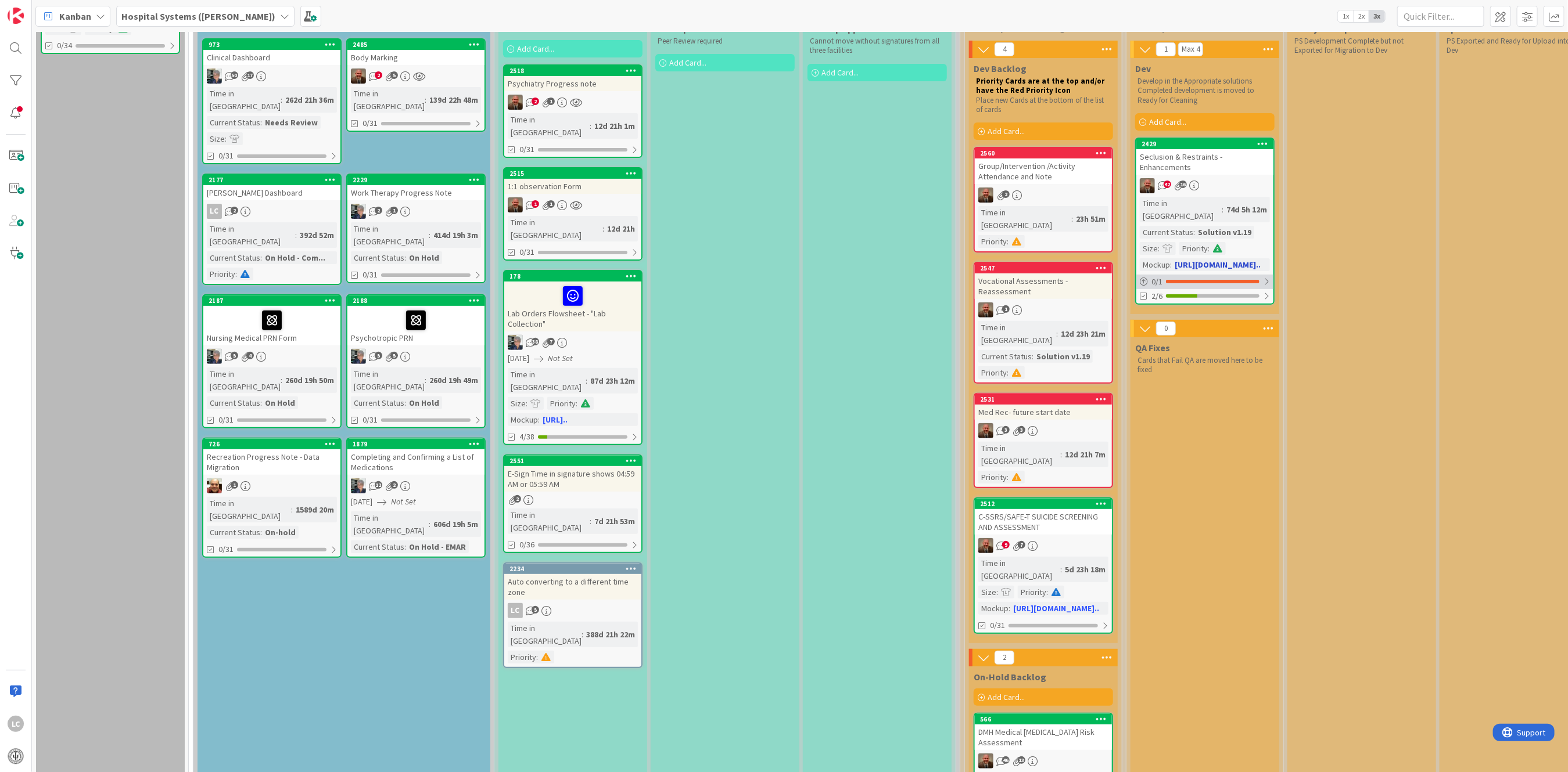
click at [617, 278] on icon at bounding box center [1144, 282] width 8 height 8
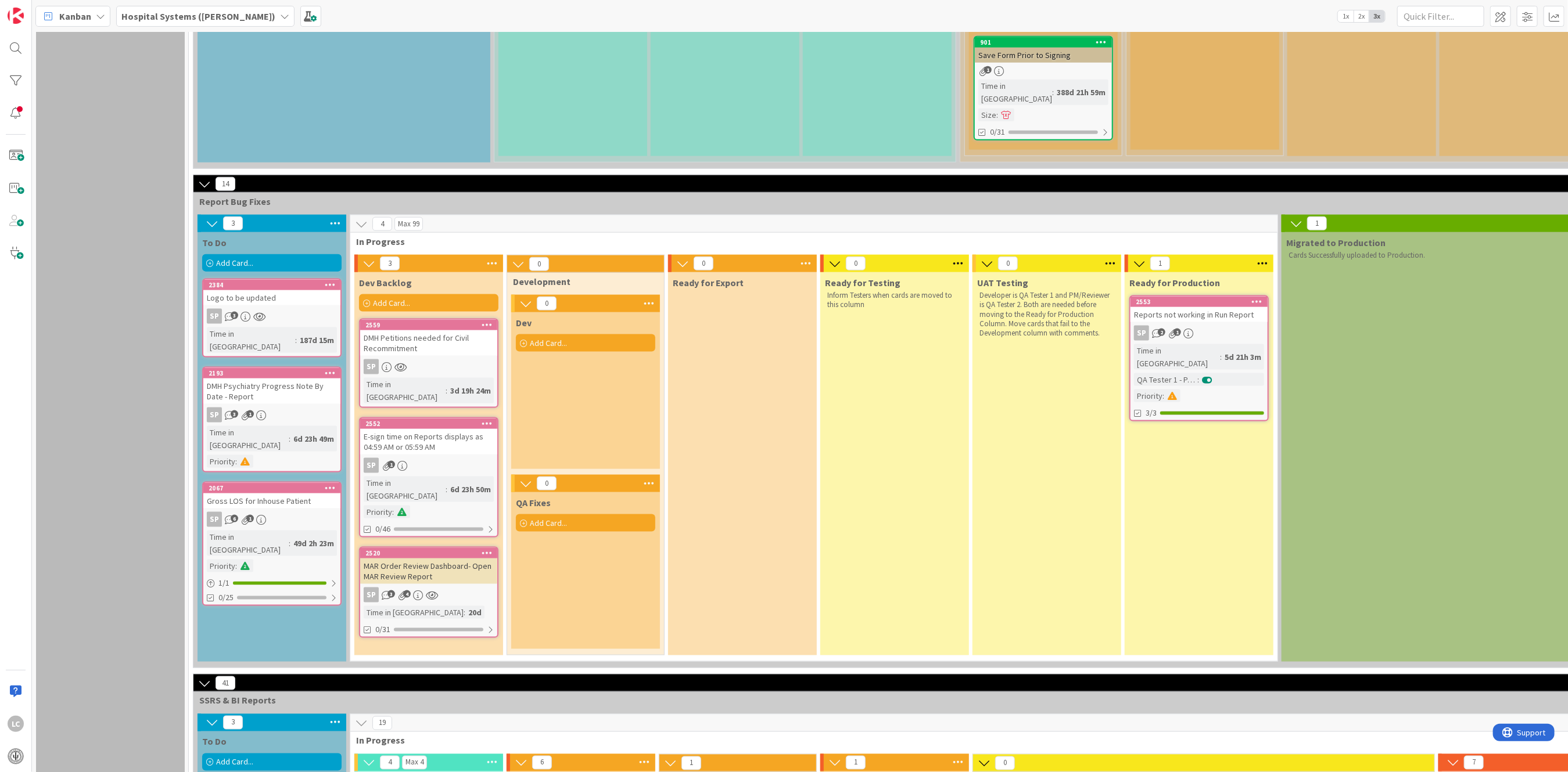
scroll to position [1394, 0]
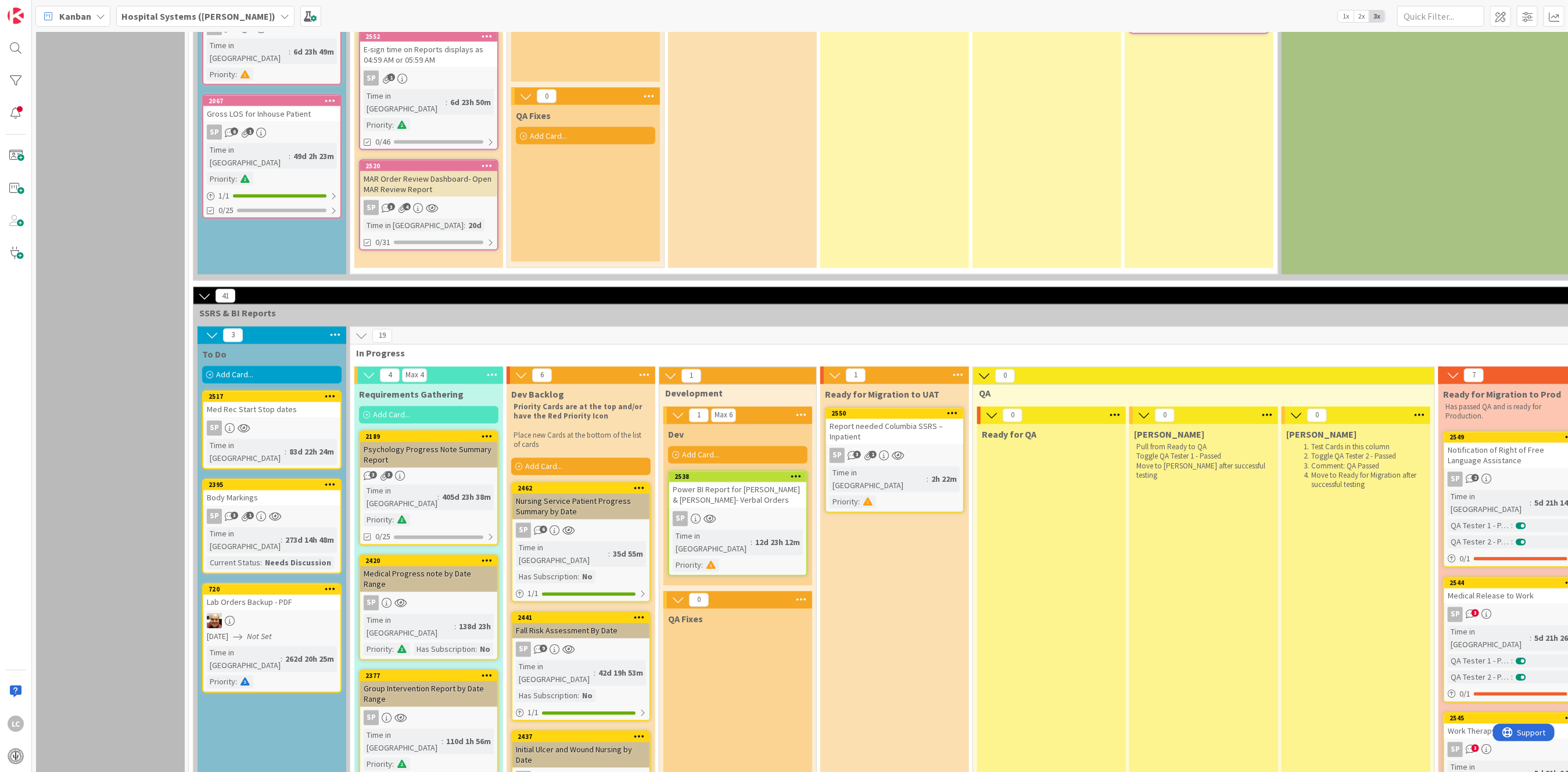
click at [617, 390] on div "Report needed Columbia SSRS – Inpatient" at bounding box center [894, 431] width 137 height 26
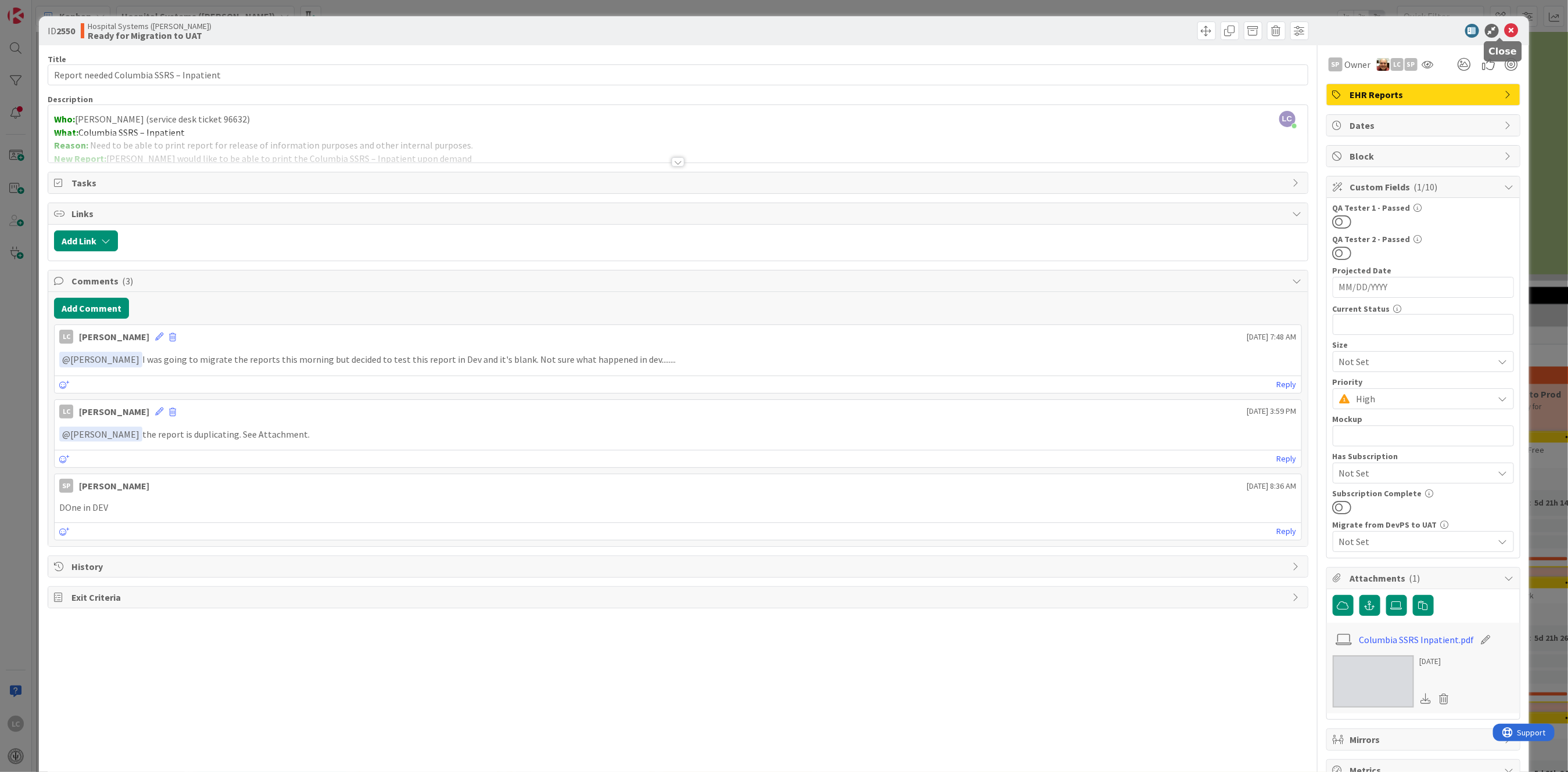
click at [617, 23] on div "ID 2550 Hospital Systems ([PERSON_NAME]) Ready for Migration to UAT" at bounding box center [784, 30] width 1490 height 29
click at [617, 28] on icon at bounding box center [1511, 31] width 14 height 14
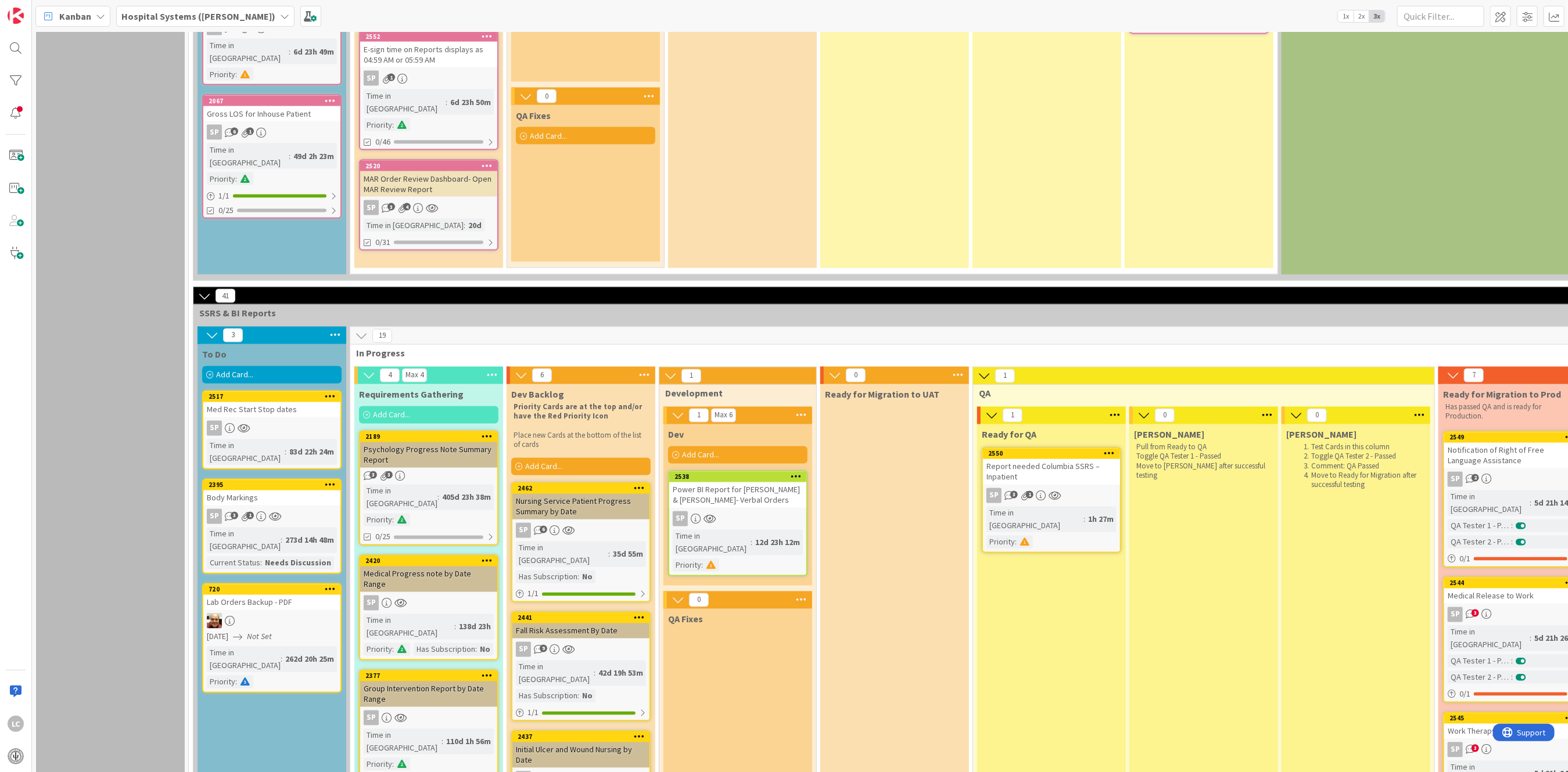
click at [617, 390] on div "Report needed Columbia SSRS – Inpatient" at bounding box center [1051, 472] width 137 height 26
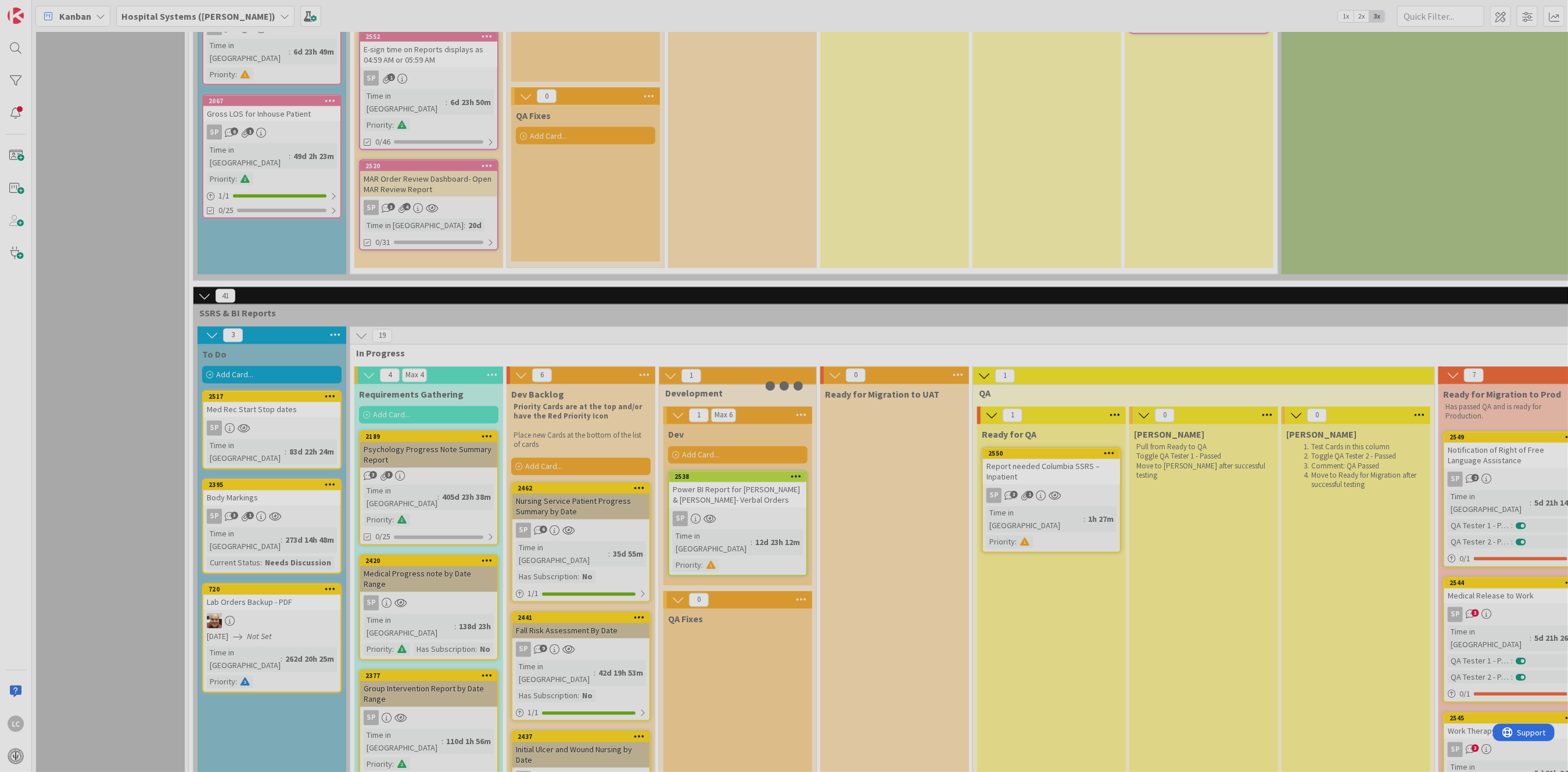
click at [617, 390] on div at bounding box center [784, 386] width 1568 height 772
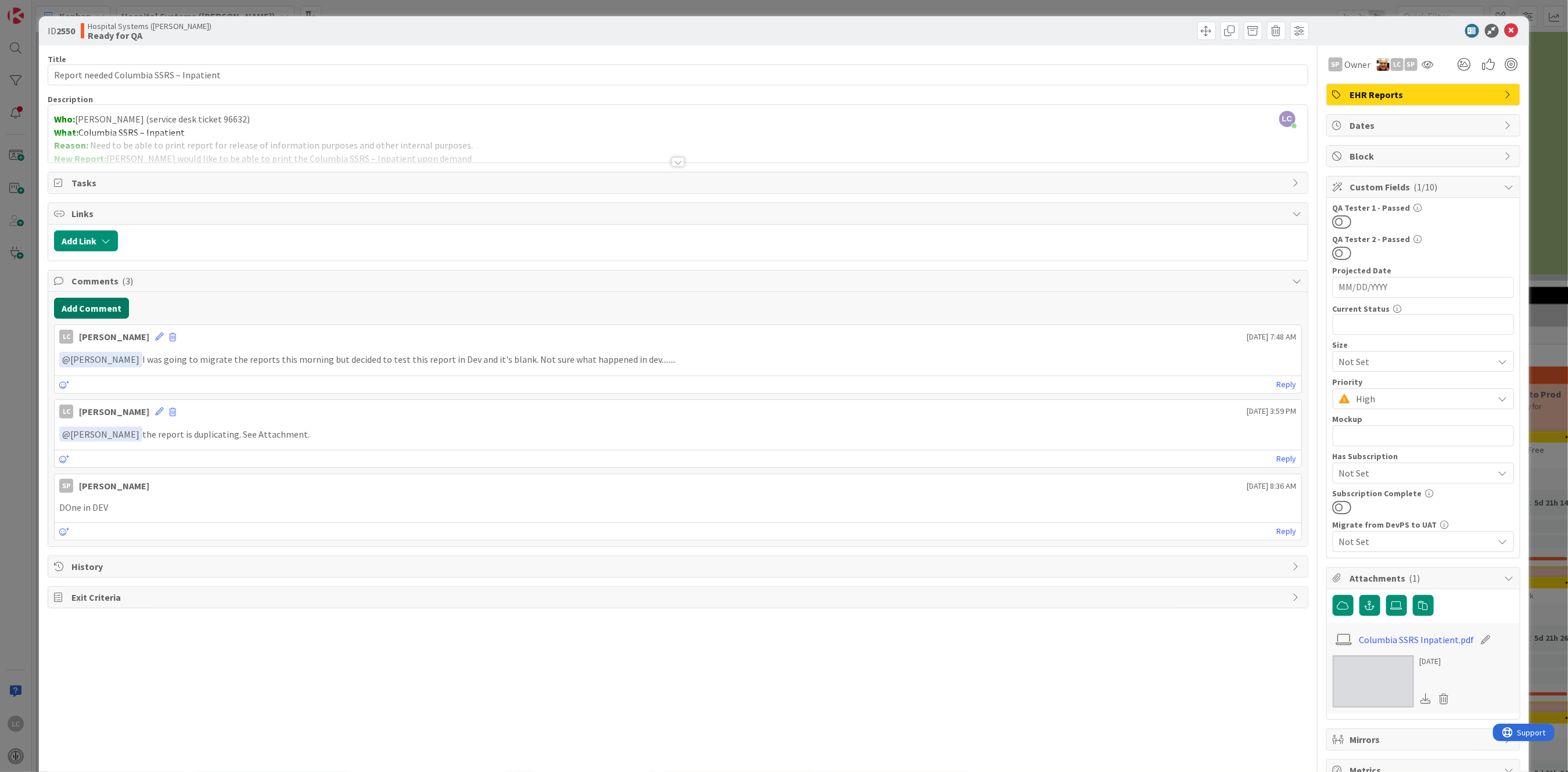
click at [83, 306] on button "Add Comment" at bounding box center [92, 308] width 75 height 21
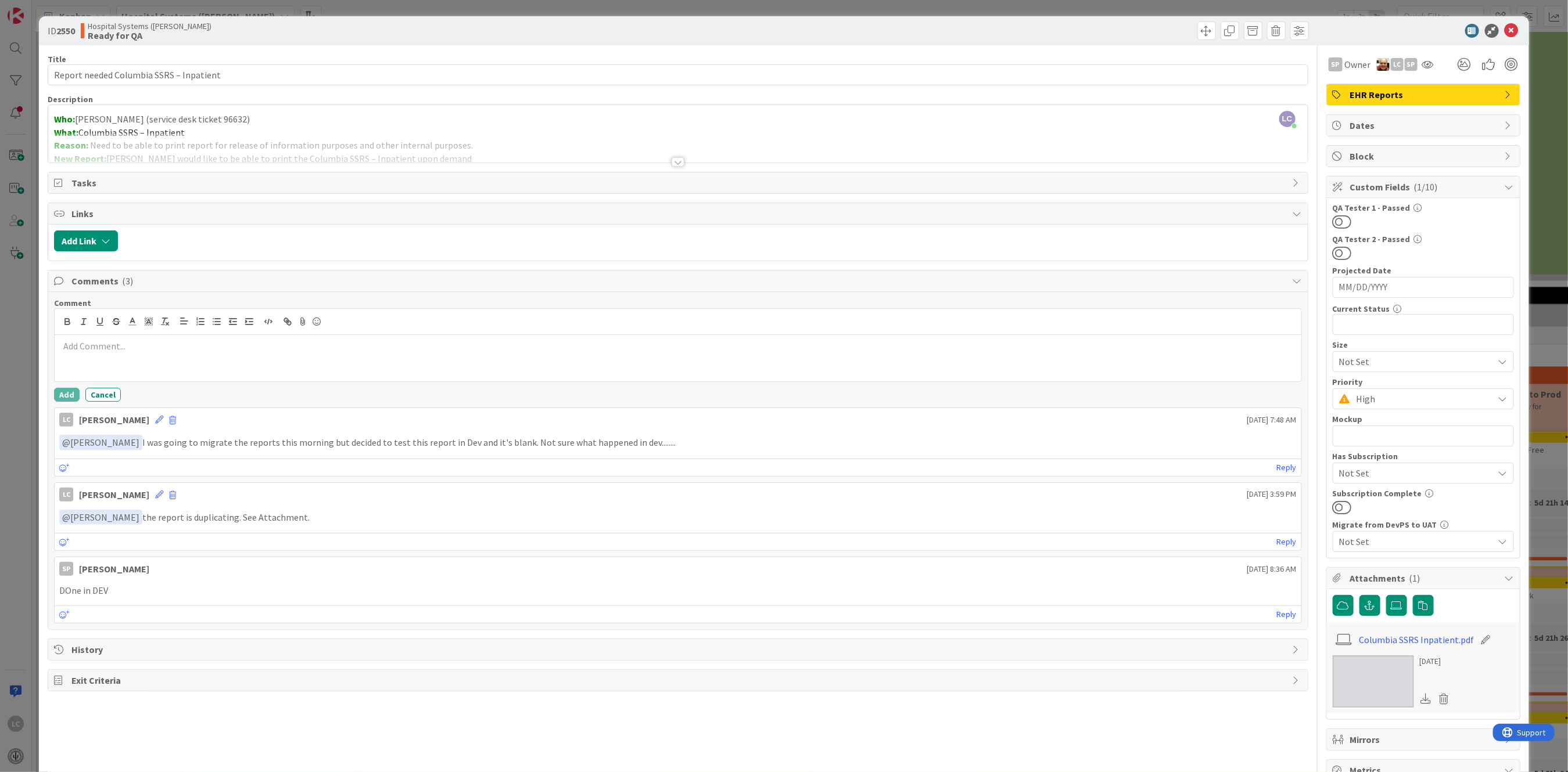
drag, startPoint x: 89, startPoint y: 341, endPoint x: 594, endPoint y: 258, distance: 511.8
click at [90, 341] on p at bounding box center [677, 346] width 1237 height 13
click at [57, 390] on button "Add" at bounding box center [67, 395] width 26 height 14
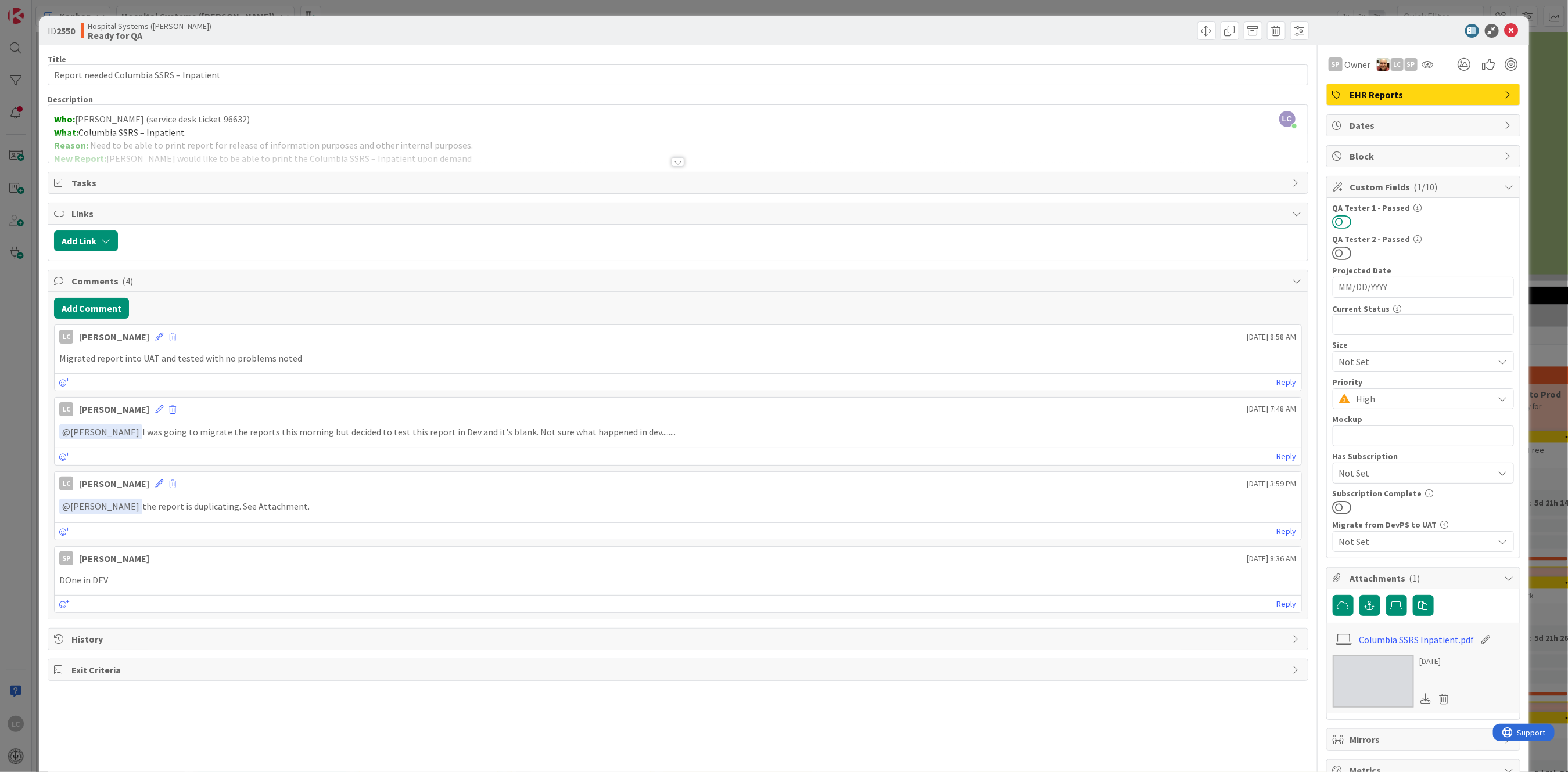
click at [617, 220] on button at bounding box center [1342, 222] width 19 height 15
click at [617, 28] on icon at bounding box center [1511, 31] width 14 height 14
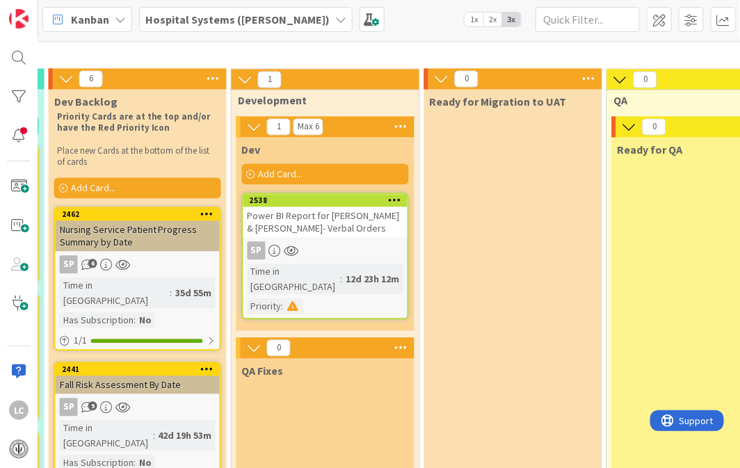
scroll to position [2040, 503]
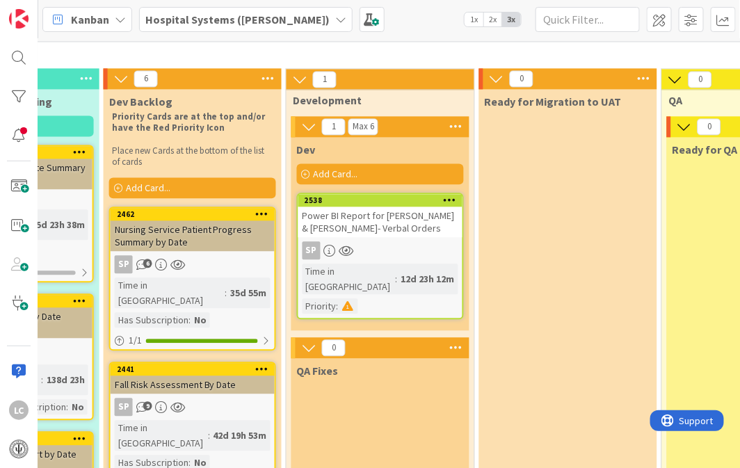
click at [362, 207] on div "Power BI Report for [PERSON_NAME] & [PERSON_NAME]- Verbal Orders" at bounding box center [380, 222] width 164 height 31
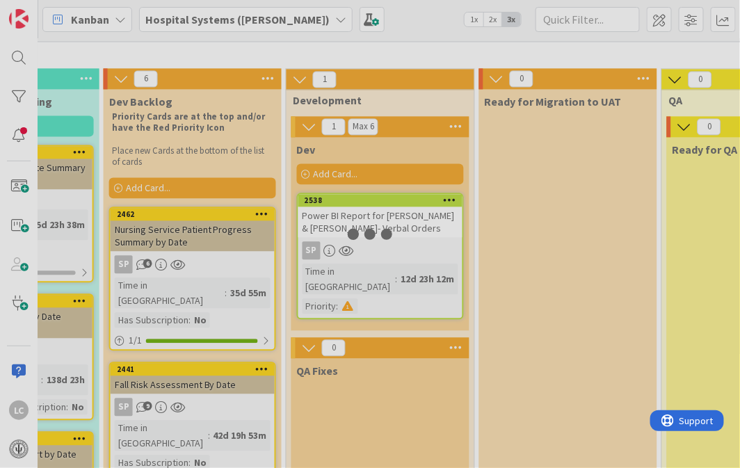
click at [362, 111] on div at bounding box center [370, 234] width 740 height 468
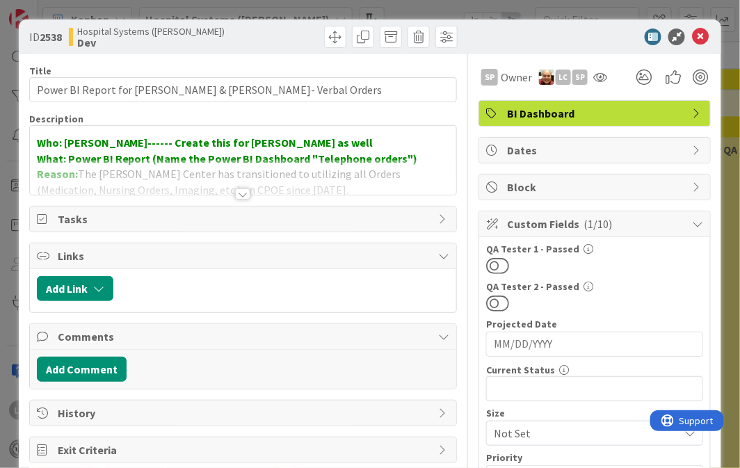
click at [237, 190] on div at bounding box center [242, 194] width 15 height 11
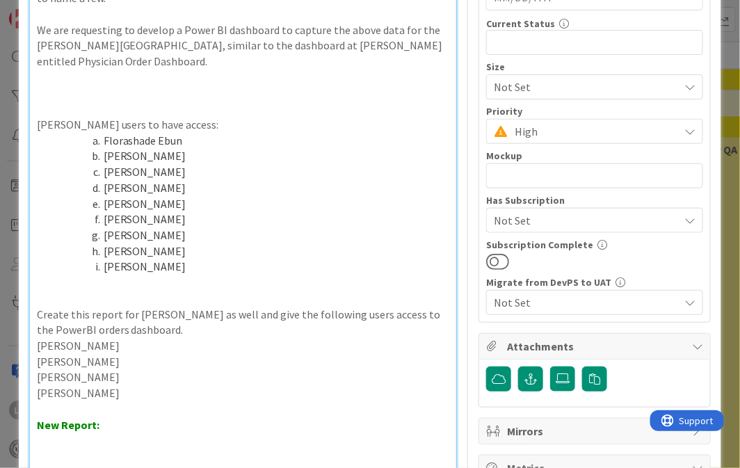
scroll to position [463, 0]
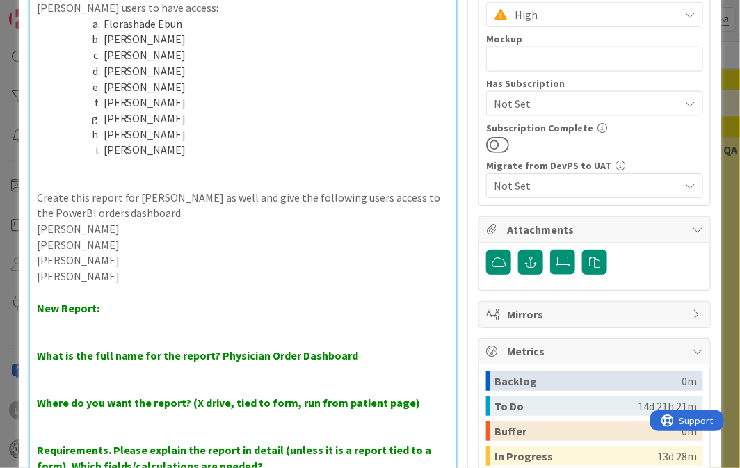
click at [110, 26] on li "Florashade Ebun" at bounding box center [252, 24] width 397 height 16
click at [115, 22] on li "Forashade Ebun" at bounding box center [252, 24] width 397 height 16
click at [143, 273] on p "[PERSON_NAME]" at bounding box center [243, 277] width 413 height 16
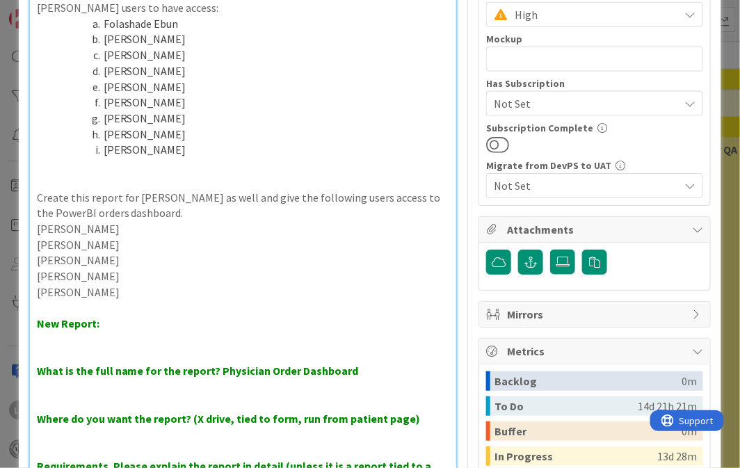
click at [271, 115] on li "[PERSON_NAME]" at bounding box center [252, 119] width 397 height 16
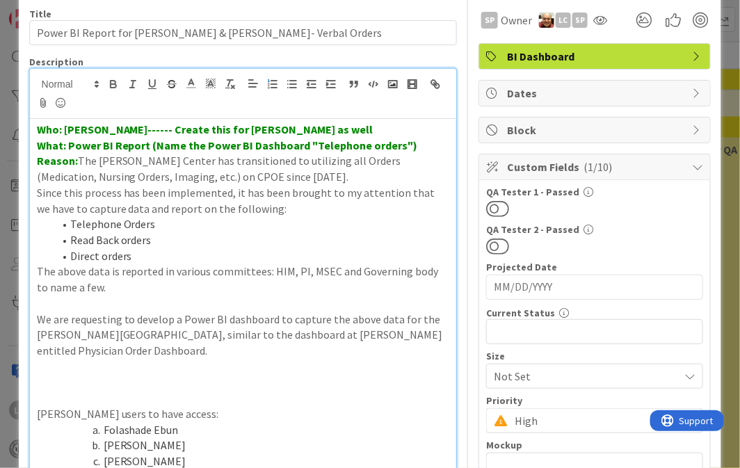
scroll to position [0, 0]
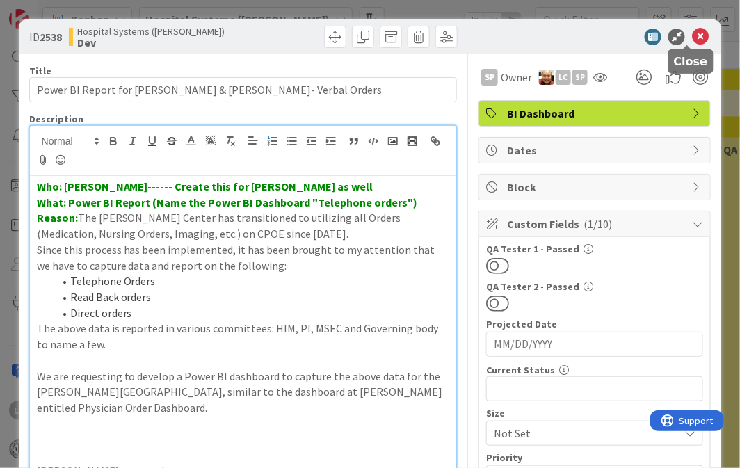
click at [692, 32] on icon at bounding box center [700, 37] width 17 height 17
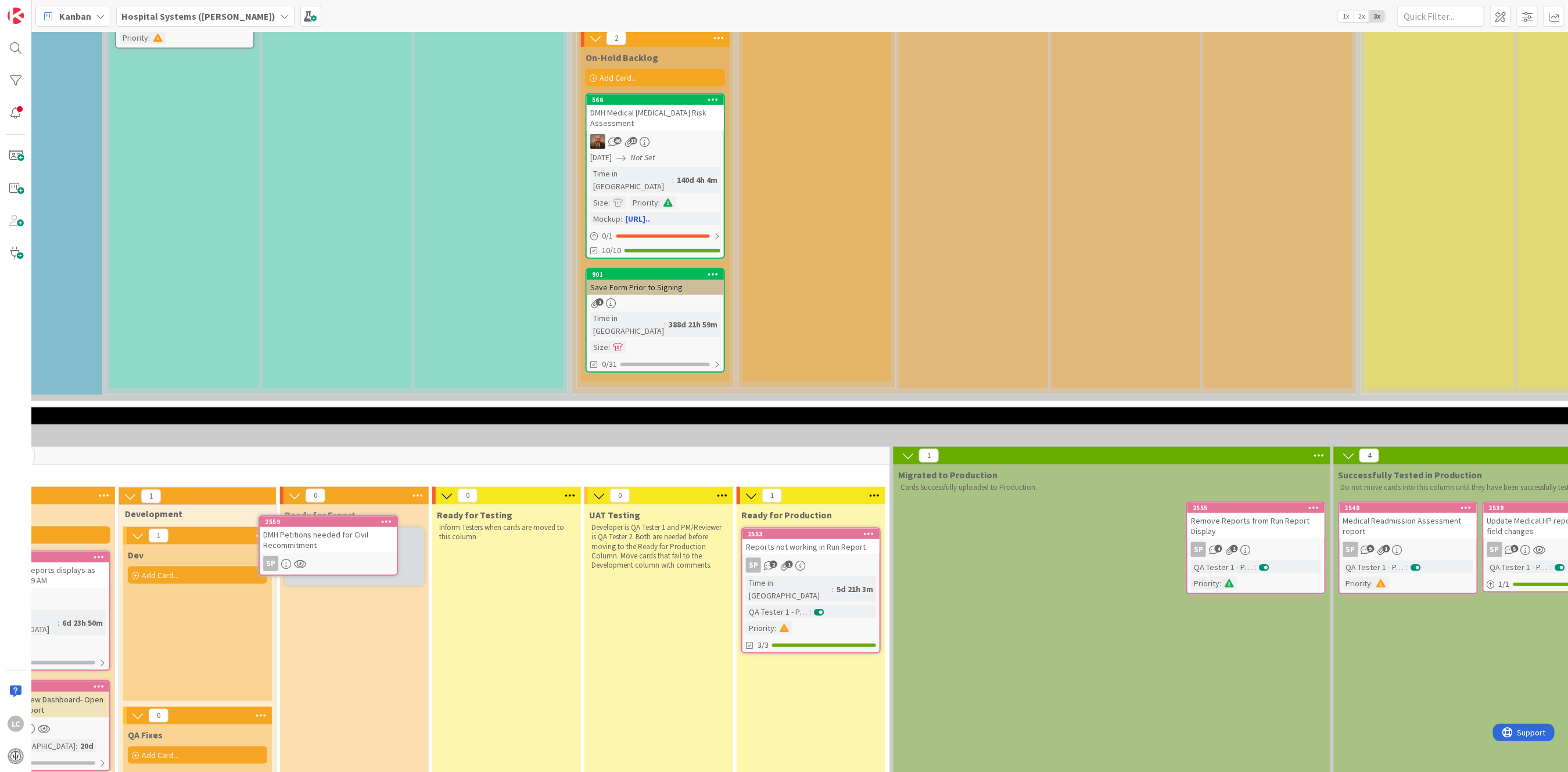
scroll to position [774, 387]
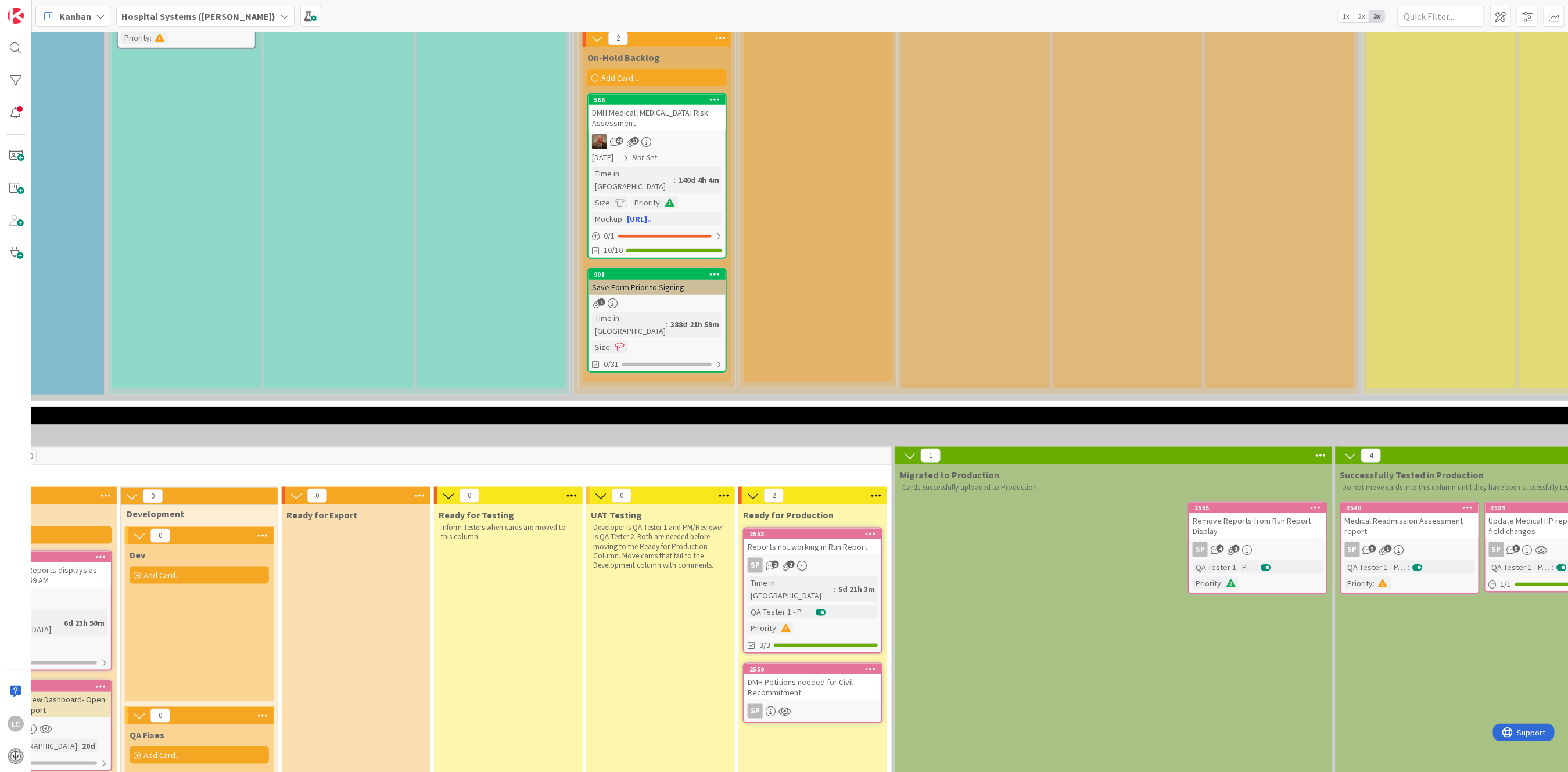
click at [617, 390] on div "DMH Petitions needed for Civil Recommitment" at bounding box center [812, 687] width 137 height 26
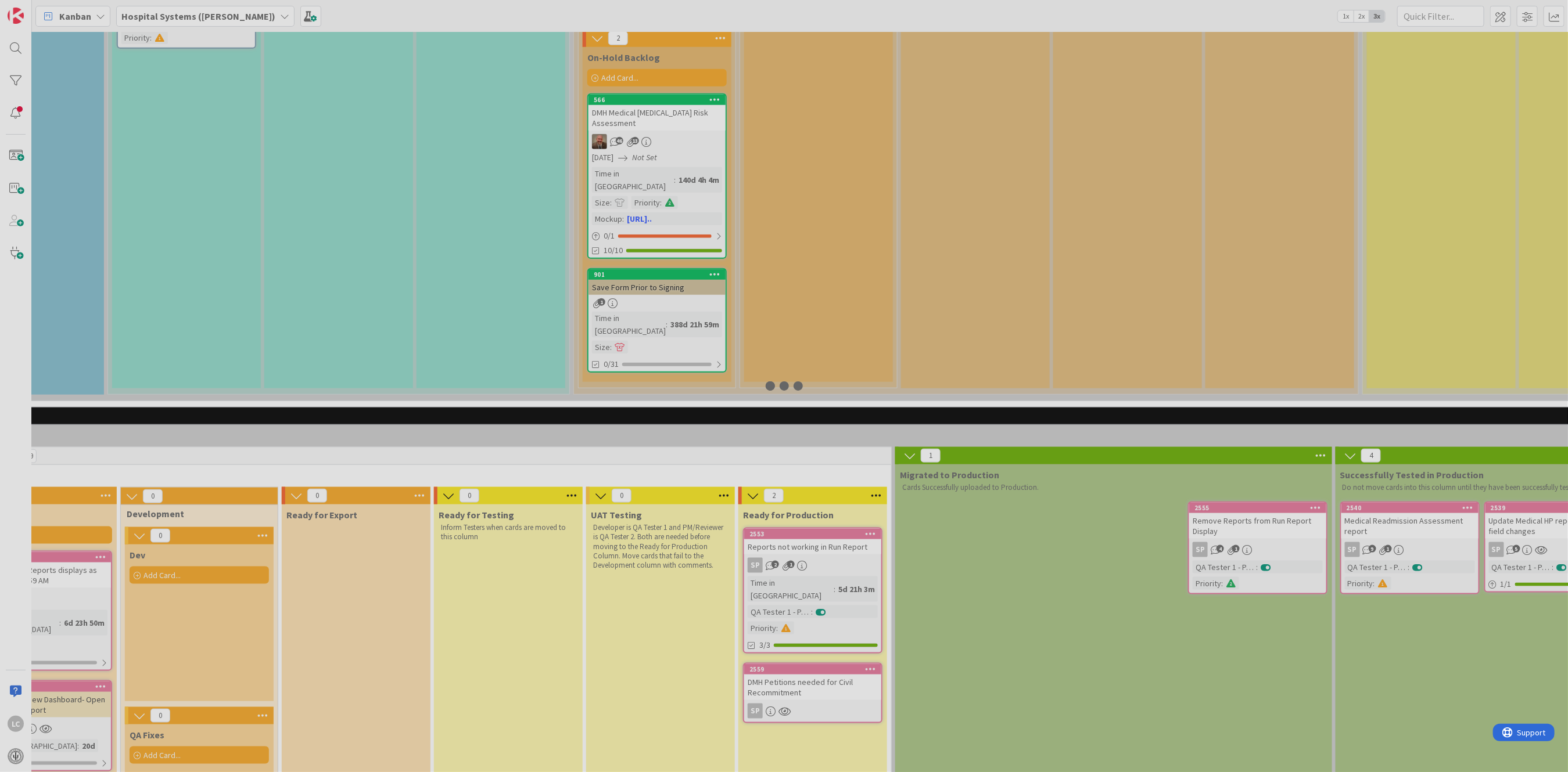
click at [617, 390] on div at bounding box center [784, 386] width 1568 height 772
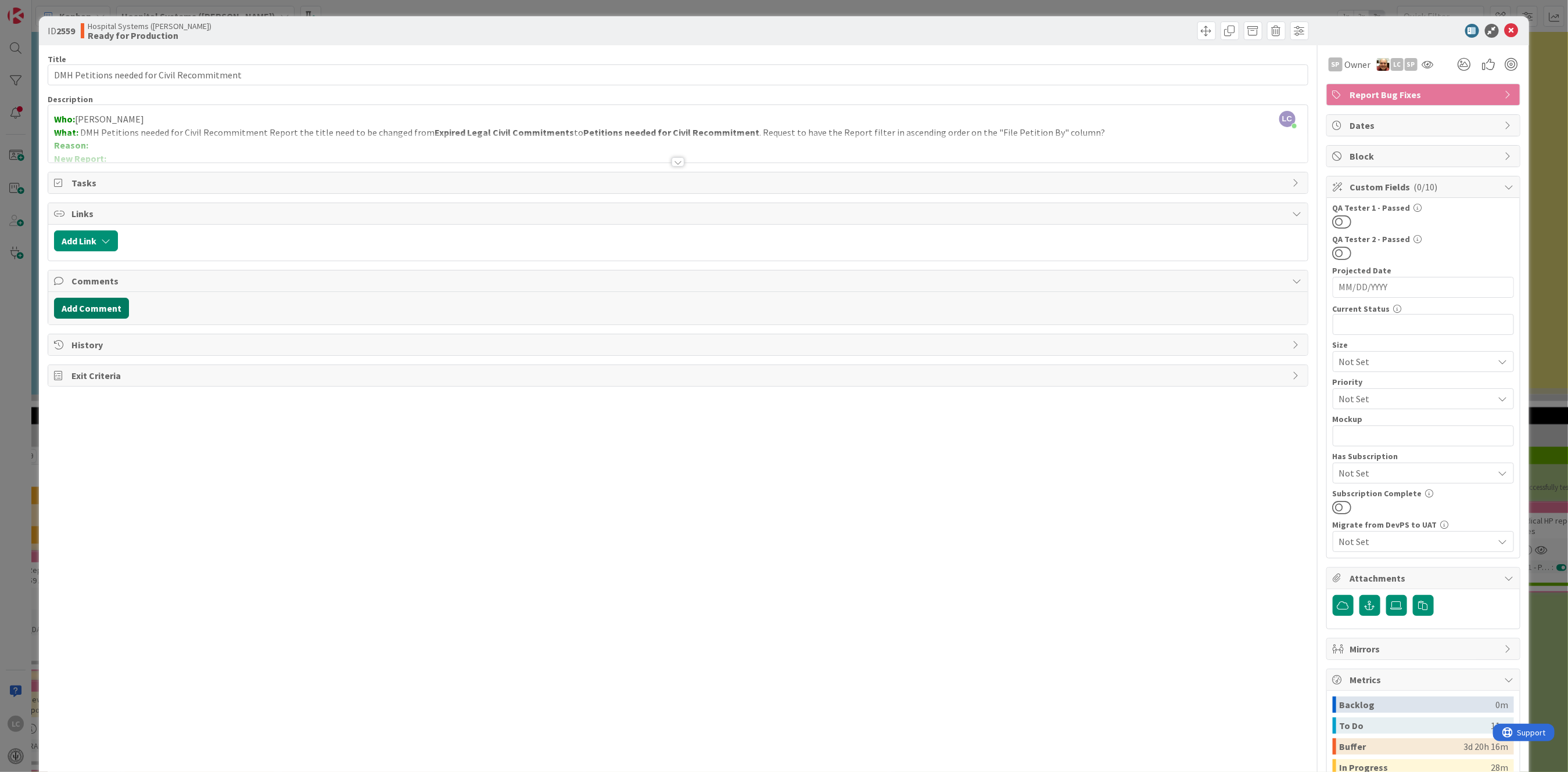
click at [73, 308] on button "Add Comment" at bounding box center [92, 308] width 75 height 21
click at [81, 345] on p at bounding box center [677, 346] width 1237 height 13
click at [63, 390] on button "Add" at bounding box center [67, 395] width 26 height 14
click at [617, 221] on button at bounding box center [1342, 222] width 19 height 15
click at [617, 33] on icon at bounding box center [1511, 31] width 14 height 14
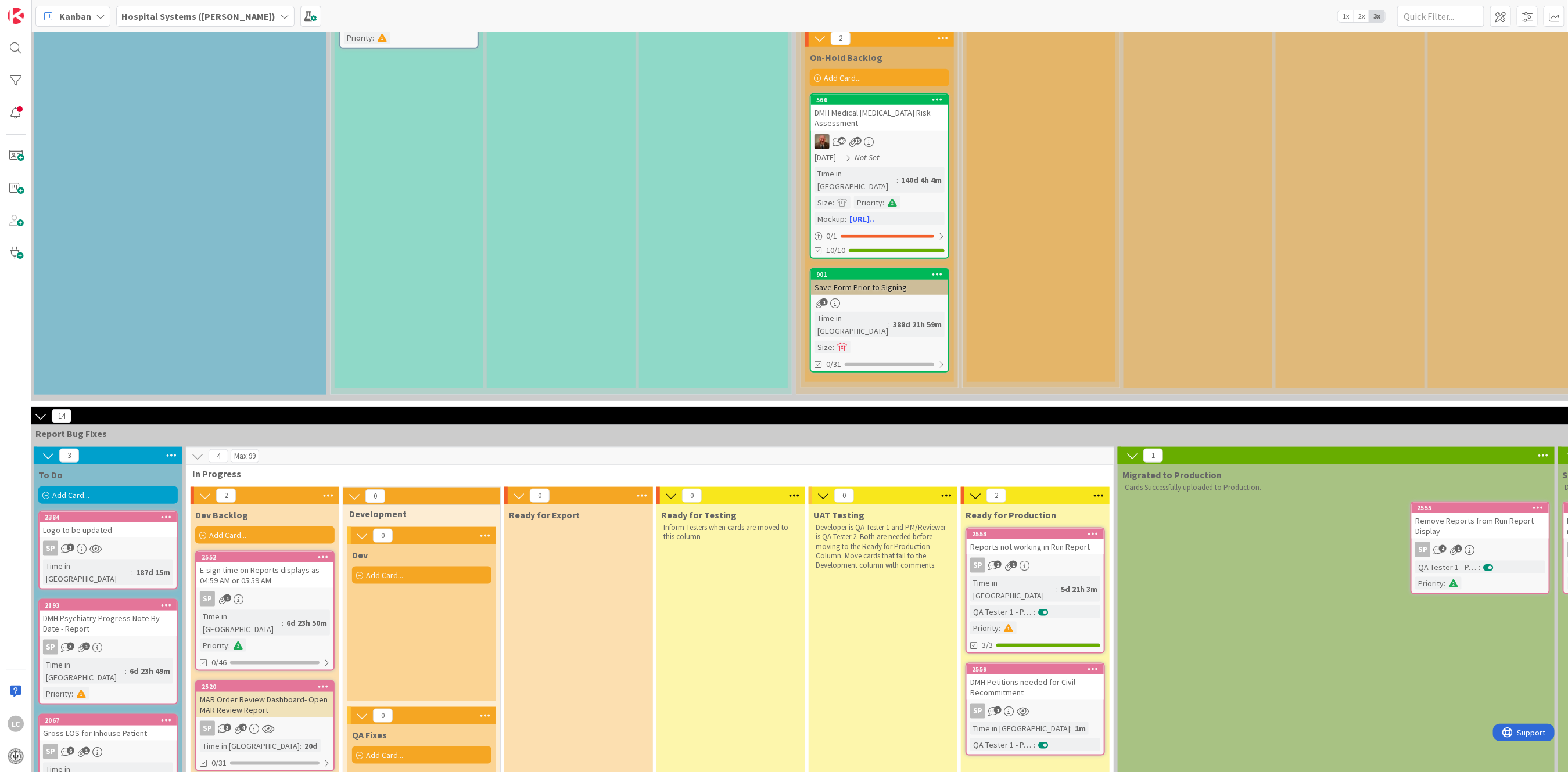
scroll to position [774, 0]
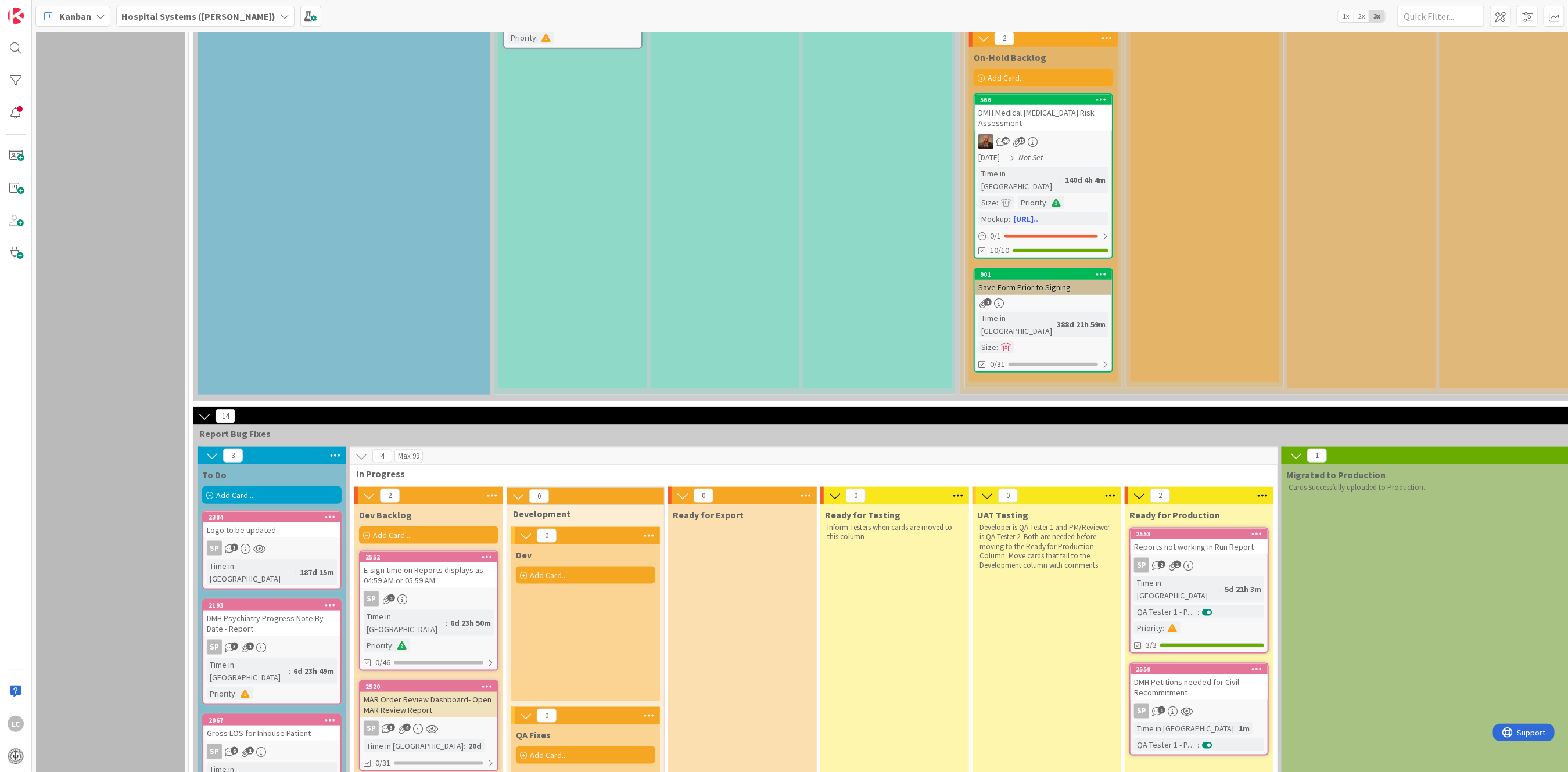
click at [617, 390] on div "Ready for Testing Inform Testers when cards are moved to this column" at bounding box center [894, 696] width 149 height 383
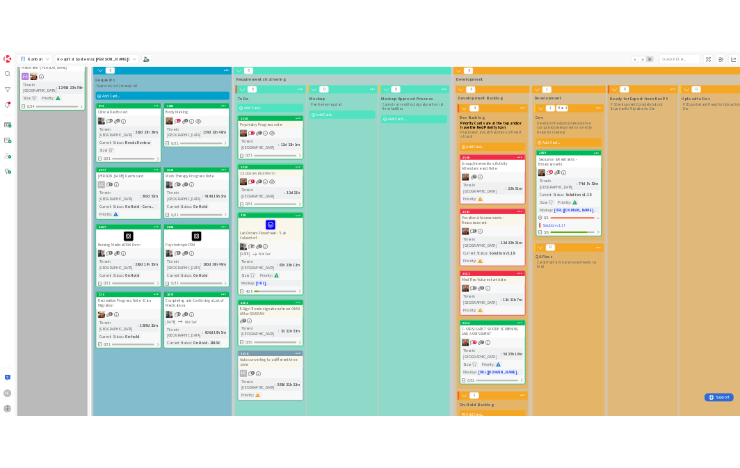
scroll to position [8, 0]
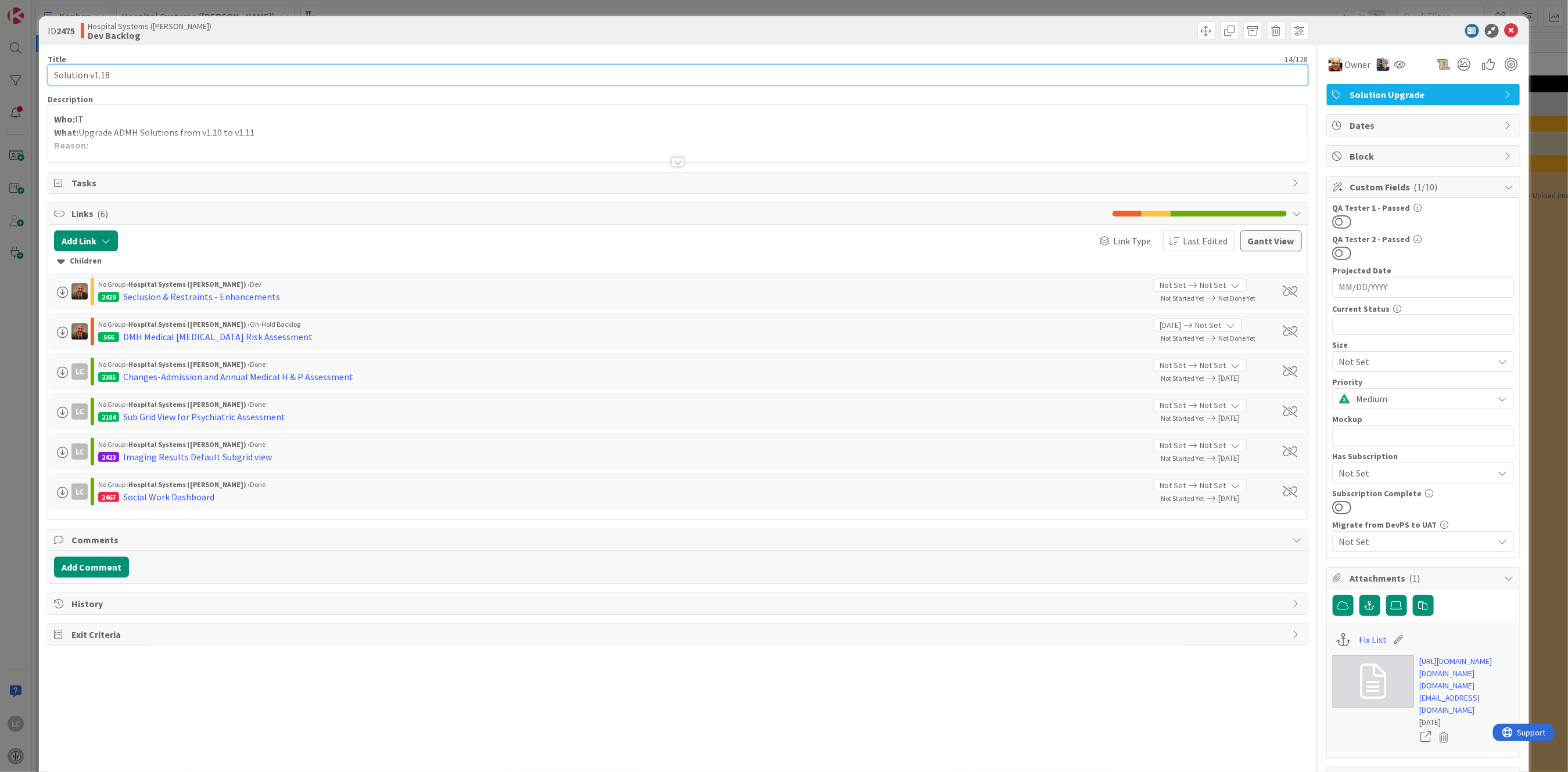
click at [118, 75] on input "Solution v1.18" at bounding box center [677, 74] width 1260 height 21
type input "Solution v1.19"
click at [1505, 31] on icon at bounding box center [1511, 31] width 14 height 14
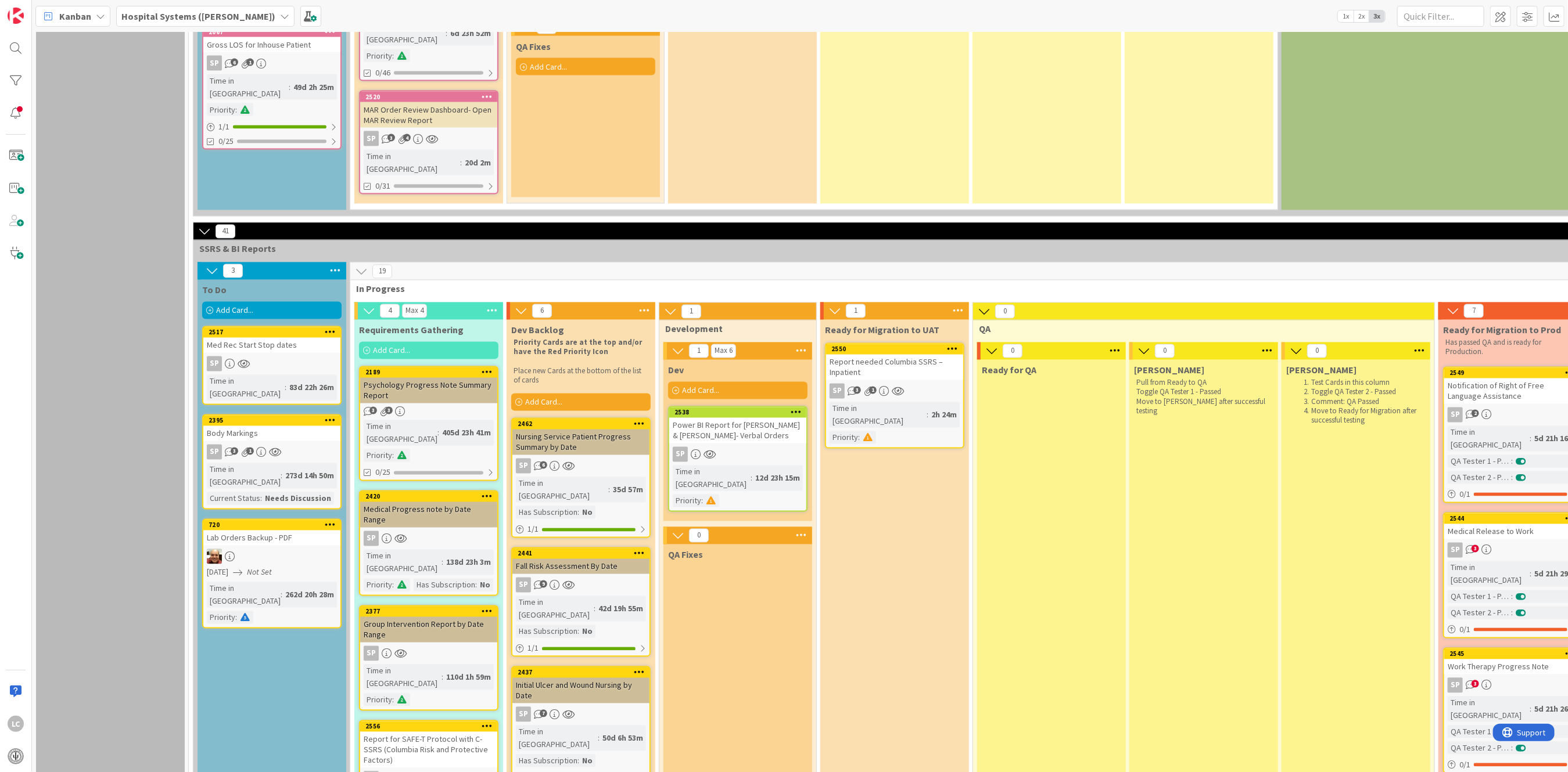
scroll to position [1438, 0]
